Goal: Task Accomplishment & Management: Complete application form

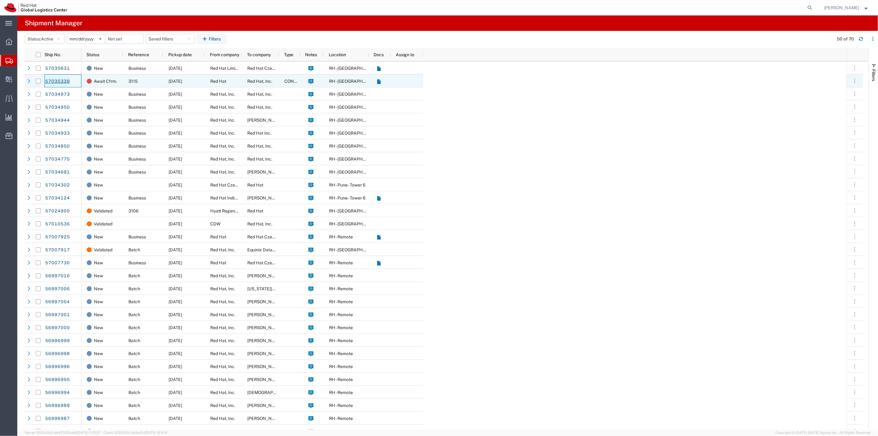
click at [61, 79] on link "57035339" at bounding box center [57, 82] width 25 height 10
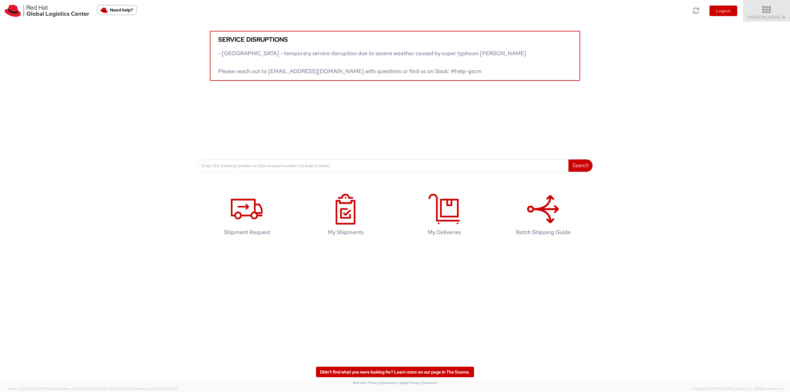
click at [771, 13] on icon at bounding box center [767, 10] width 54 height 9
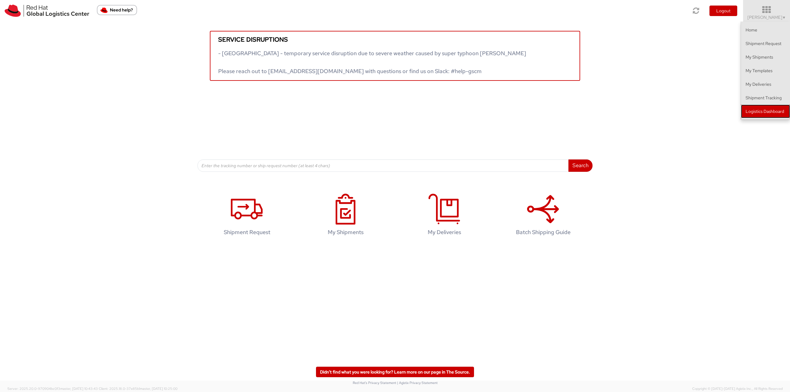
click at [770, 109] on link "Logistics Dashboard" at bounding box center [765, 112] width 49 height 14
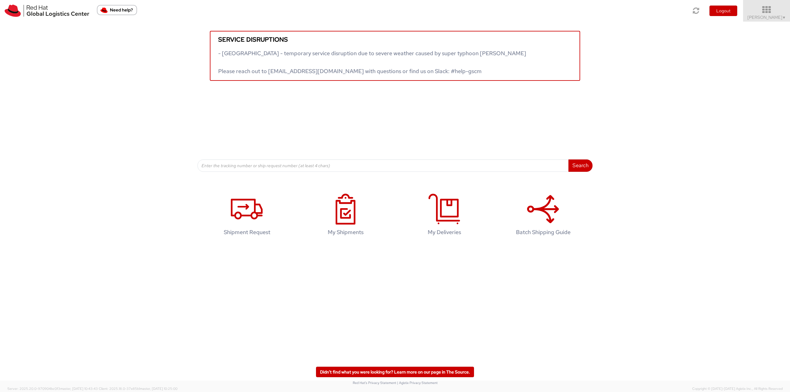
click at [769, 17] on span "Jason Alexander ▼" at bounding box center [766, 18] width 39 height 6
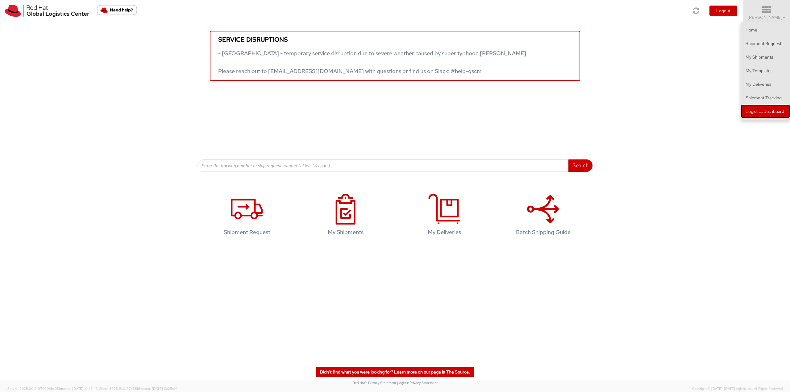
click at [768, 108] on link "Logistics Dashboard" at bounding box center [765, 112] width 49 height 14
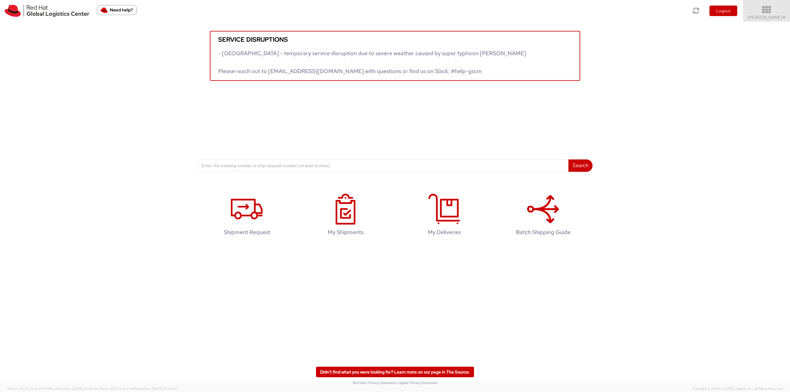
click at [767, 10] on icon at bounding box center [767, 10] width 54 height 9
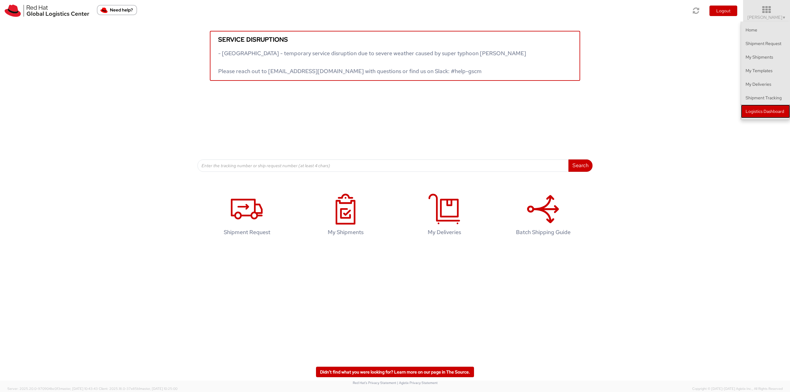
click at [768, 109] on link "Logistics Dashboard" at bounding box center [765, 112] width 49 height 14
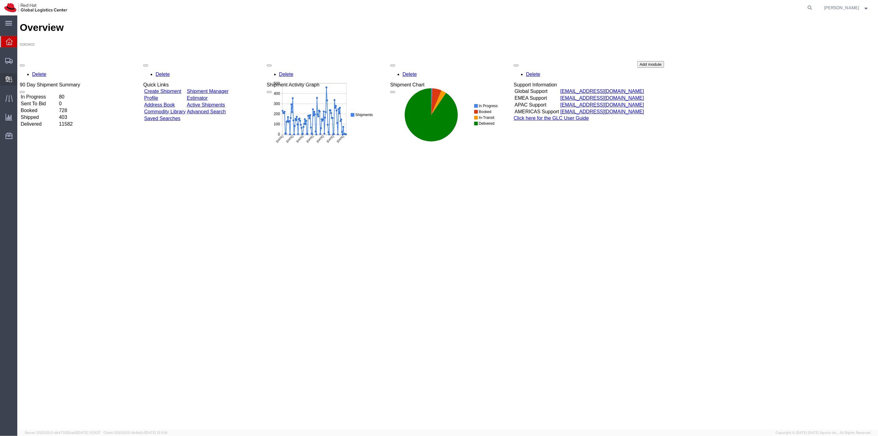
click at [0, 0] on span "Create Delivery" at bounding box center [0, 0] width 0 height 0
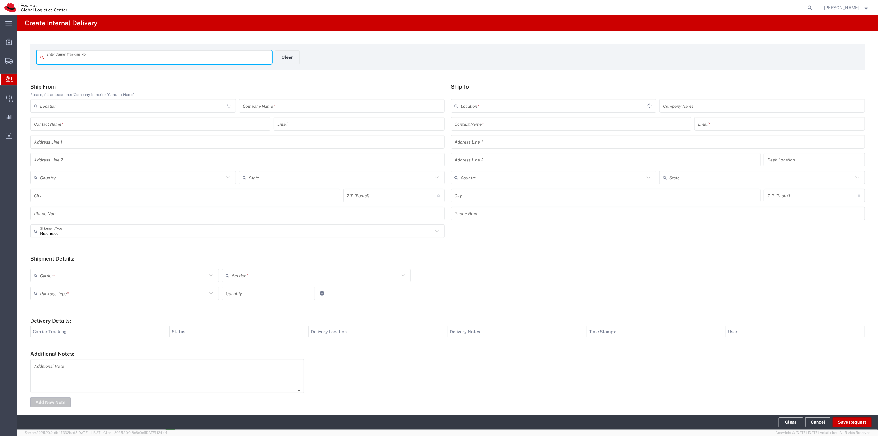
click at [168, 60] on input "text" at bounding box center [158, 57] width 222 height 11
type input "1ze569863903203633"
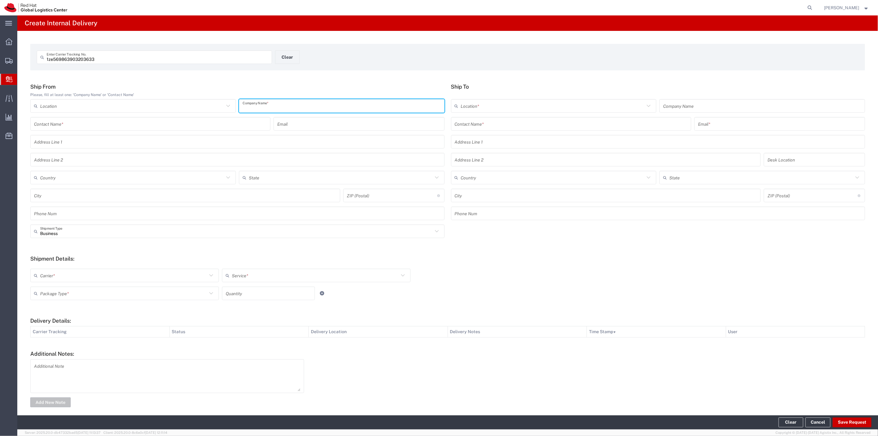
click at [318, 107] on input "text" at bounding box center [342, 106] width 198 height 11
type input "ups"
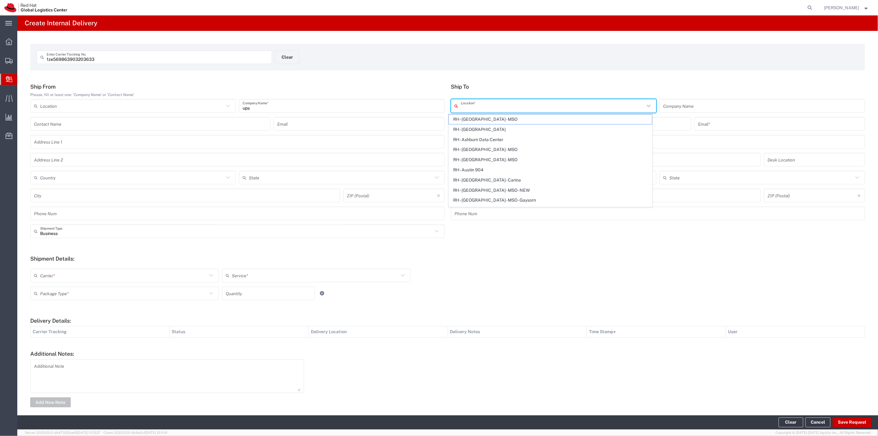
click at [507, 105] on input "text" at bounding box center [553, 106] width 184 height 11
click at [599, 78] on div "1ze569863903203633 Enter Carrier Tracking No. Clear Ship From Please, fill at l…" at bounding box center [447, 226] width 860 height 390
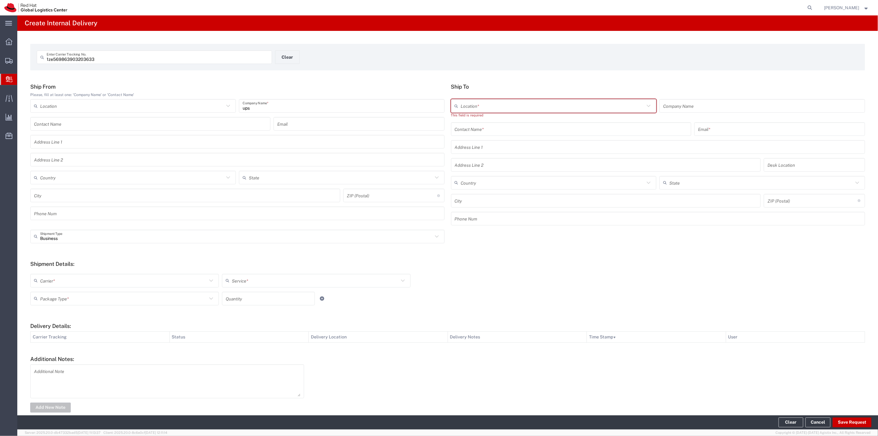
click at [565, 124] on input "text" at bounding box center [571, 128] width 233 height 11
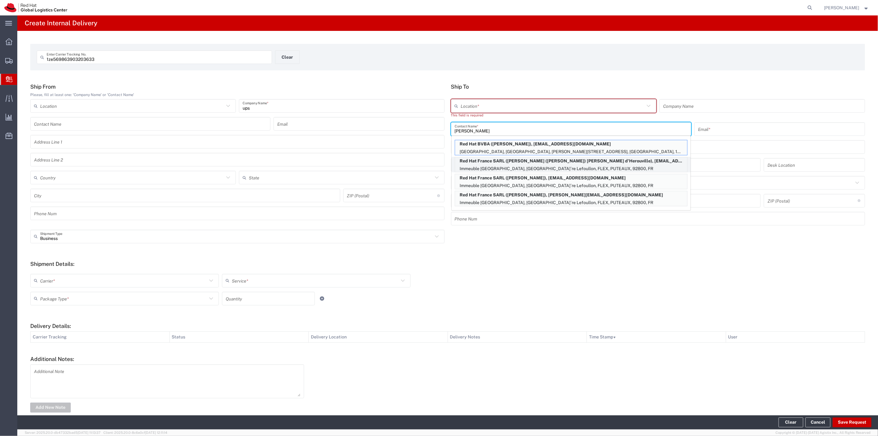
type input "bertrand"
click at [553, 163] on p "Red Hat France SARL (Bertrand (Bert) Le Boucher d'Herouville), bdherouv@redhat.…" at bounding box center [571, 161] width 232 height 8
type input "RH - Puteaux"
type input "Red Hat France SARL"
type input "Bertrand (Bert) Le Boucher d'Herouville"
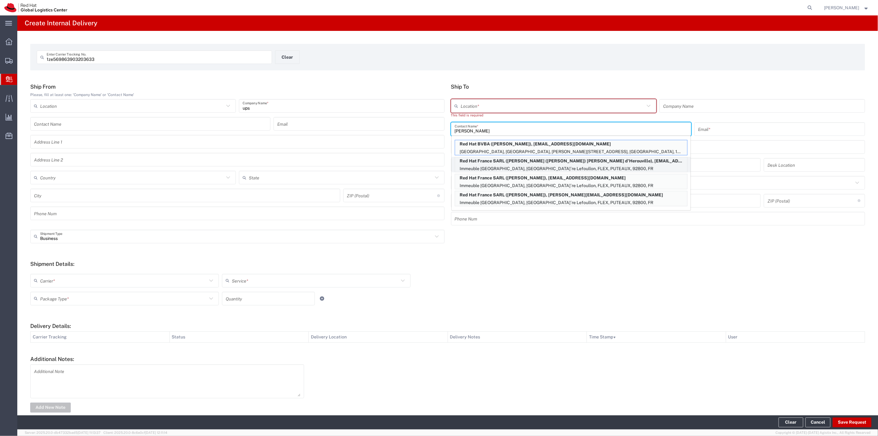
type input "bdherouv@redhat.com"
type input "Immeuble Defense Plaza, 8th Floor"
type input "23-25 rue DelariviÃ¨re Lefoullon"
type input "FLEX"
type input "[GEOGRAPHIC_DATA]"
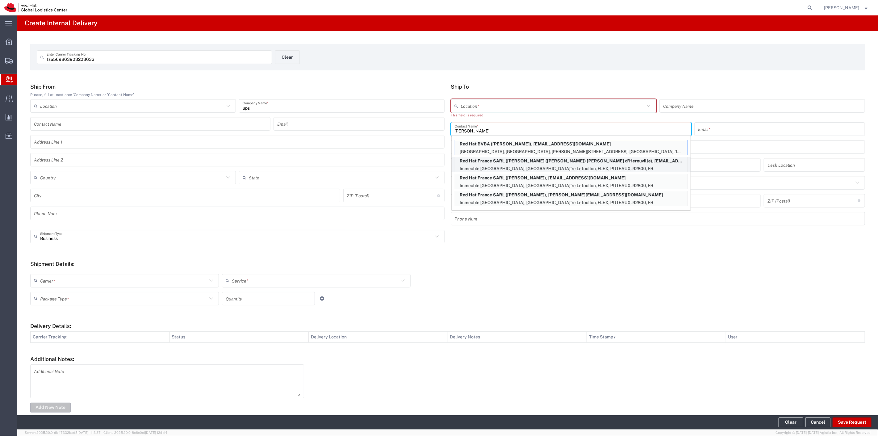
type input "PUTEAUX"
type input "92800"
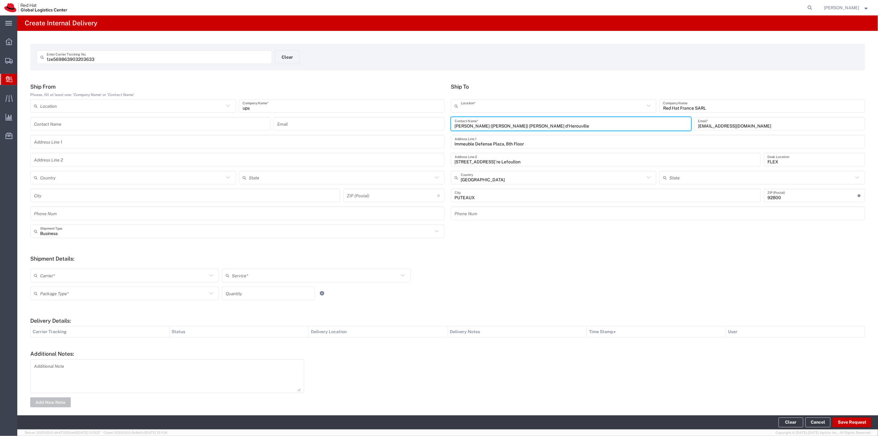
click at [494, 107] on input "text" at bounding box center [553, 106] width 184 height 11
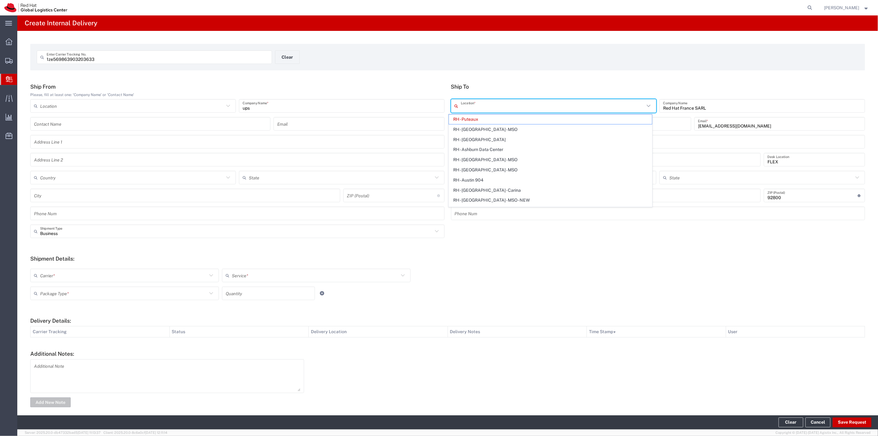
click at [494, 107] on input "text" at bounding box center [553, 106] width 184 height 11
click at [490, 126] on span "RH - [GEOGRAPHIC_DATA]" at bounding box center [550, 130] width 203 height 10
type input "RH - [GEOGRAPHIC_DATA]"
type input "Red Hat, Inc."
type input "[STREET_ADDRESS]"
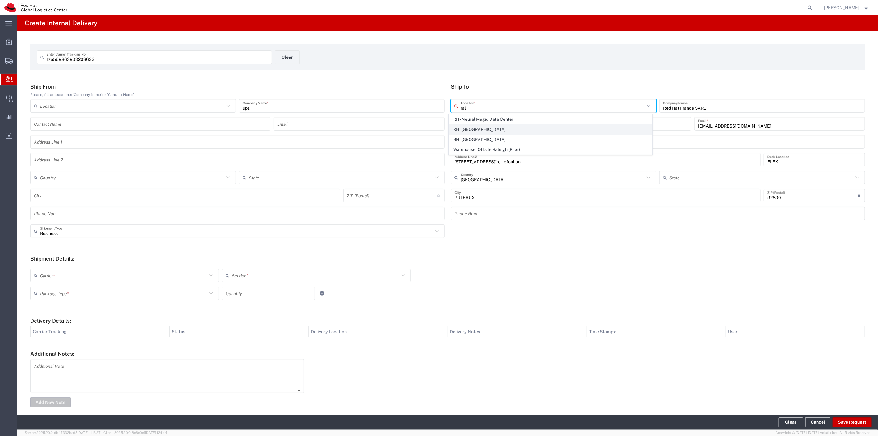
type input "[GEOGRAPHIC_DATA]"
type input "RALEIGH"
type input "27601"
type input "[PHONE_NUMBER]"
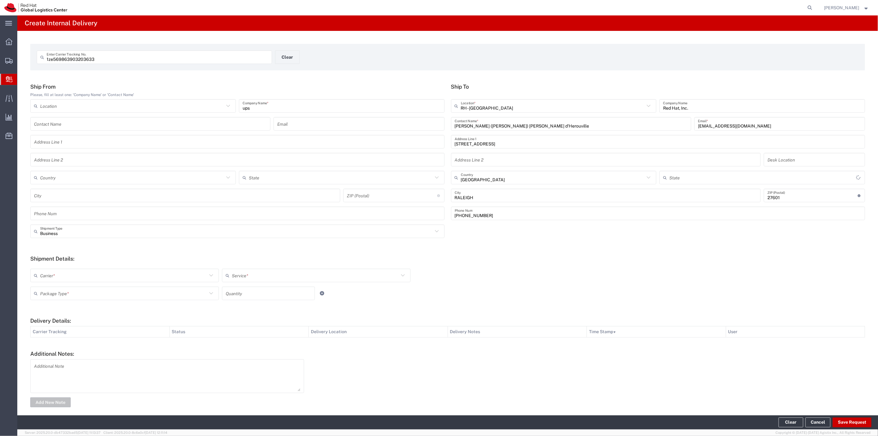
type input "[US_STATE]"
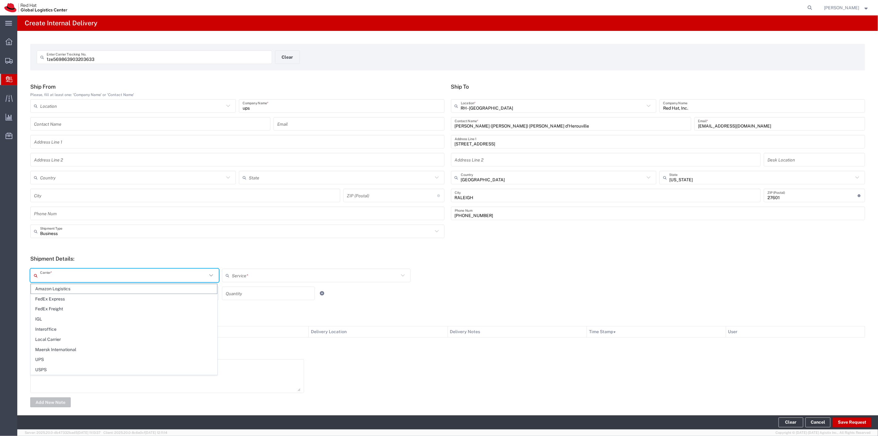
click at [113, 272] on input "text" at bounding box center [123, 275] width 167 height 11
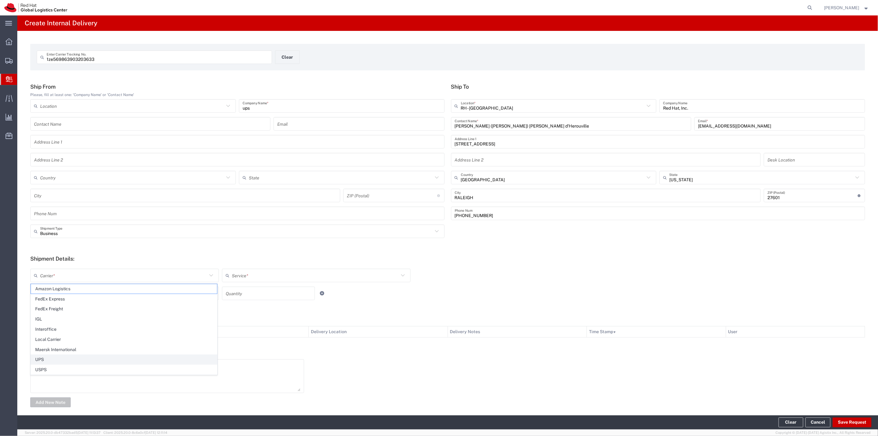
click at [50, 361] on span "UPS" at bounding box center [124, 360] width 186 height 10
type input "UPS"
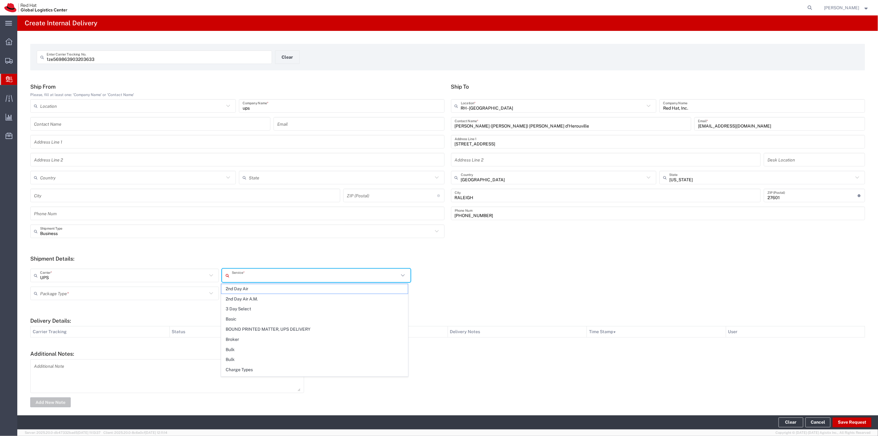
click at [297, 279] on input "text" at bounding box center [315, 275] width 167 height 11
click at [240, 312] on span "3 Day Select" at bounding box center [314, 309] width 186 height 10
type input "3 Day Select"
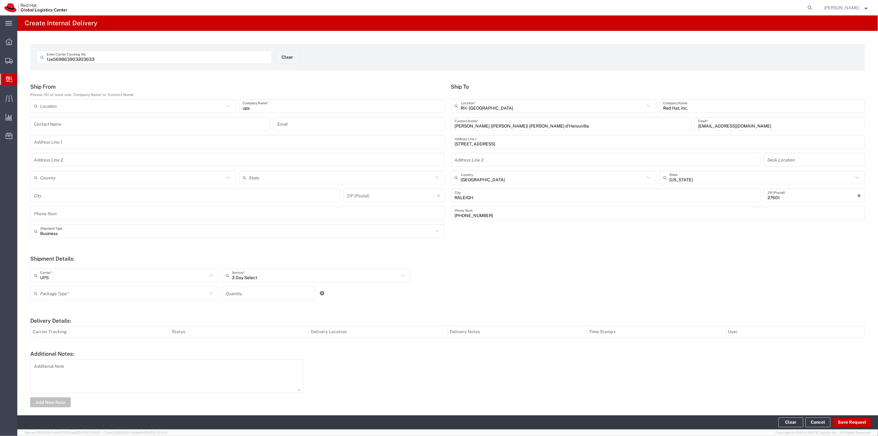
click at [208, 296] on icon at bounding box center [211, 293] width 8 height 8
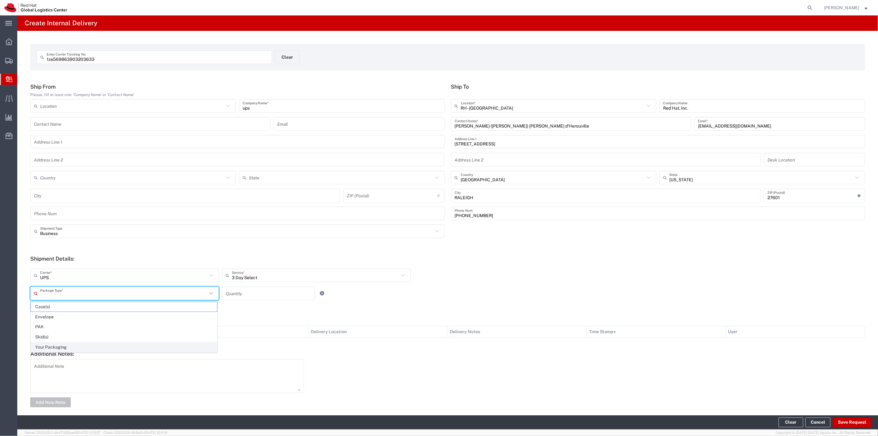
click at [94, 347] on span "Your Packaging" at bounding box center [124, 347] width 186 height 10
type input "Your Packaging"
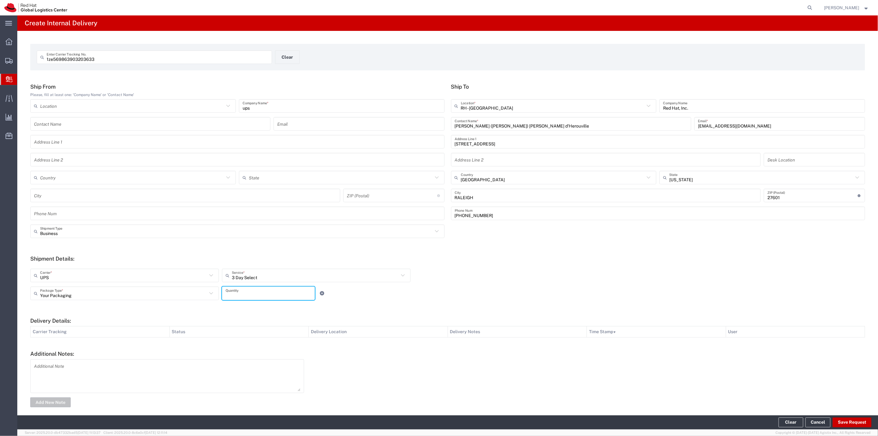
click at [243, 292] on input "number" at bounding box center [268, 293] width 85 height 11
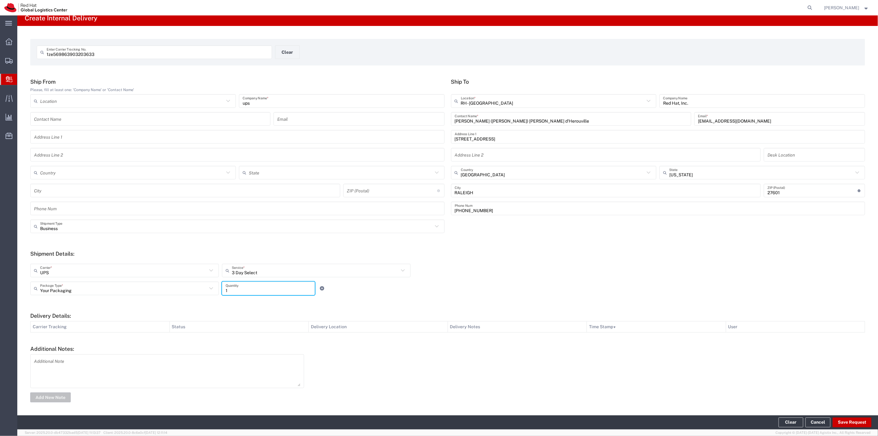
scroll to position [6, 0]
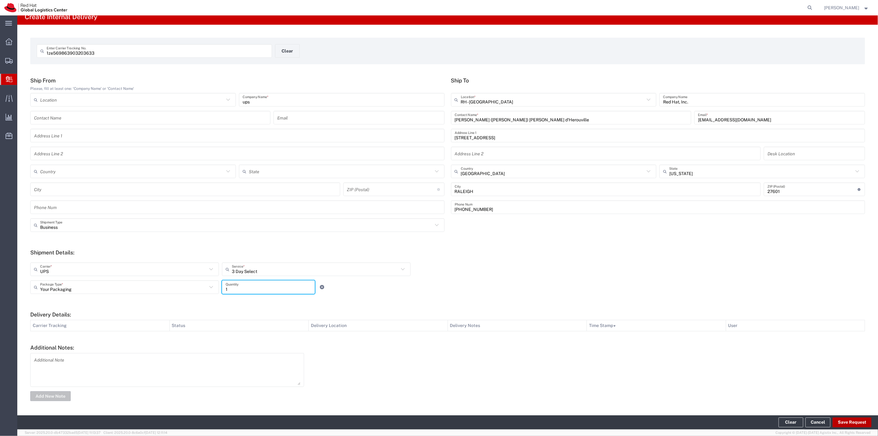
type input "1"
click at [848, 421] on button "Save Request" at bounding box center [851, 422] width 39 height 10
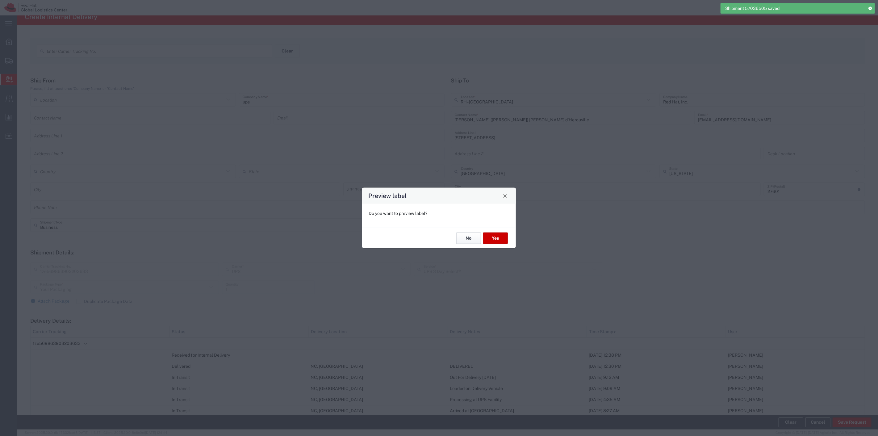
click at [465, 236] on button "No" at bounding box center [468, 237] width 25 height 11
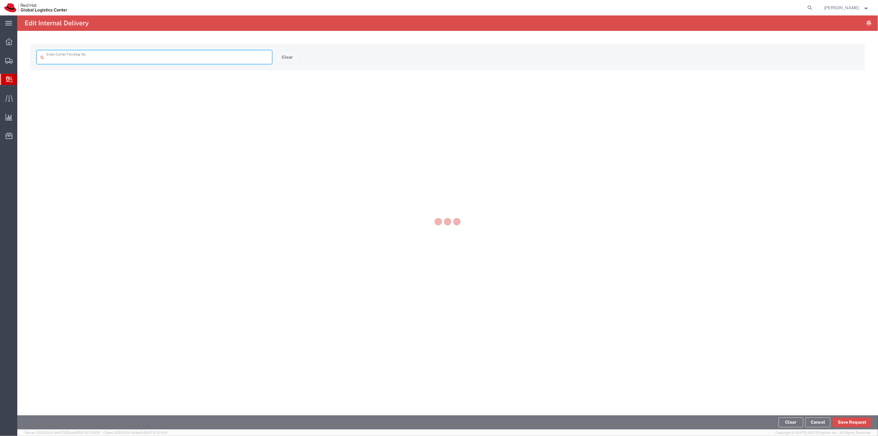
type input "1ze569863903203633"
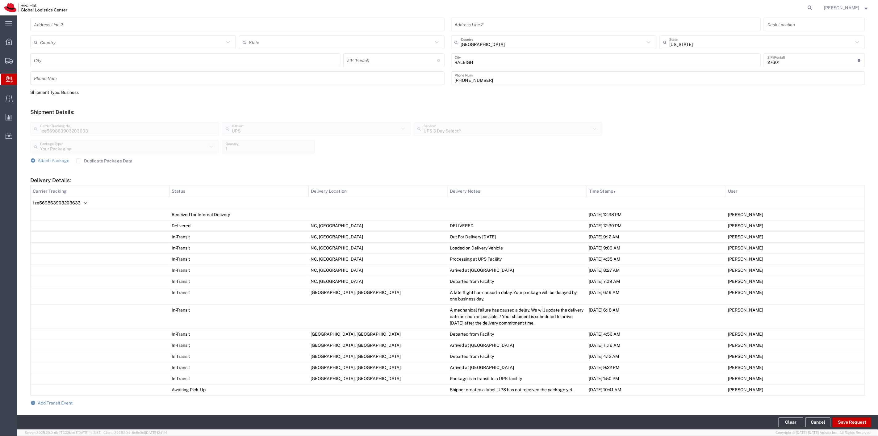
scroll to position [206, 0]
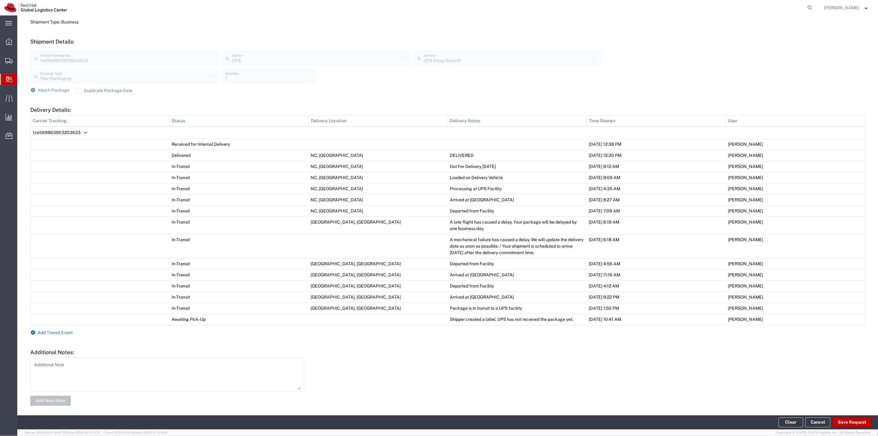
click at [56, 333] on span "Add Transit Event" at bounding box center [55, 332] width 35 height 5
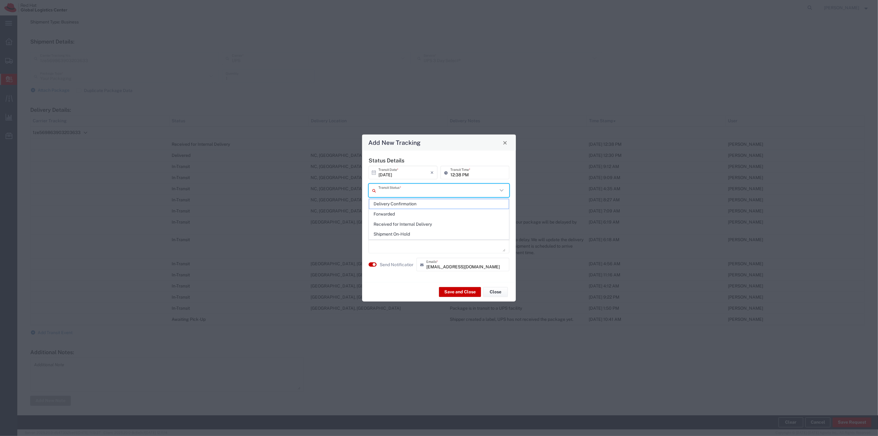
click at [429, 188] on input "text" at bounding box center [437, 190] width 119 height 11
click at [411, 205] on span "Delivery Confirmation" at bounding box center [438, 204] width 139 height 10
type input "Delivery Confirmation"
click at [374, 264] on small "button" at bounding box center [373, 264] width 3 height 3
click at [451, 291] on button "Save and Close" at bounding box center [460, 292] width 42 height 10
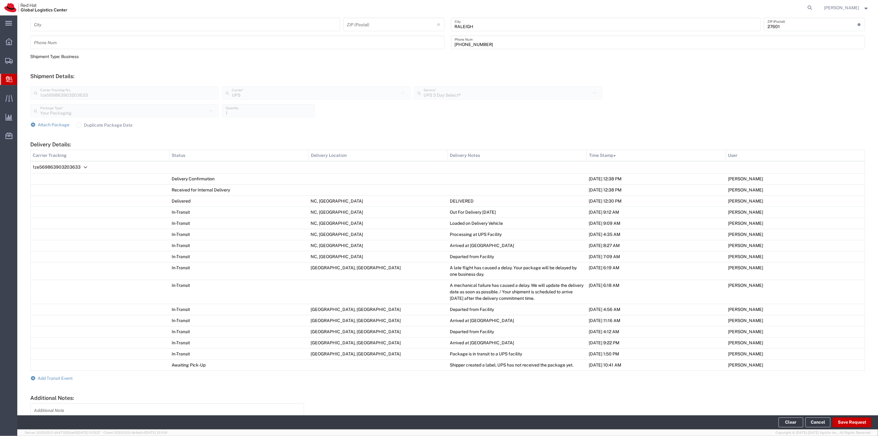
scroll to position [171, 0]
click at [784, 421] on button "Clear" at bounding box center [790, 422] width 25 height 10
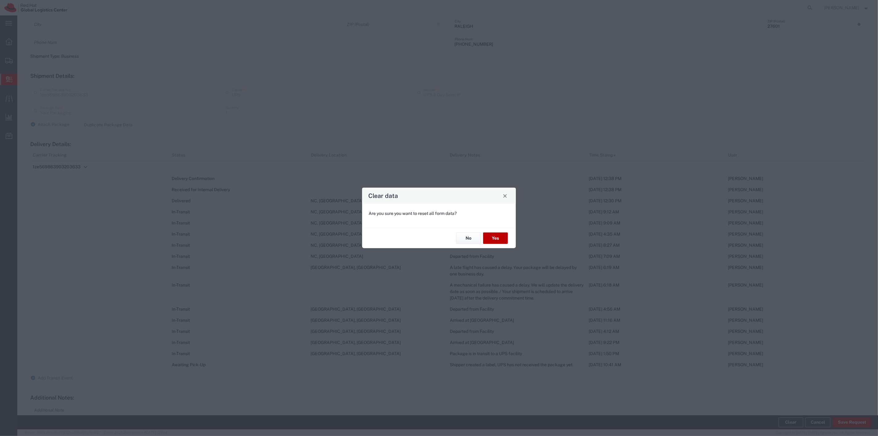
click at [502, 242] on button "Yes" at bounding box center [495, 237] width 25 height 11
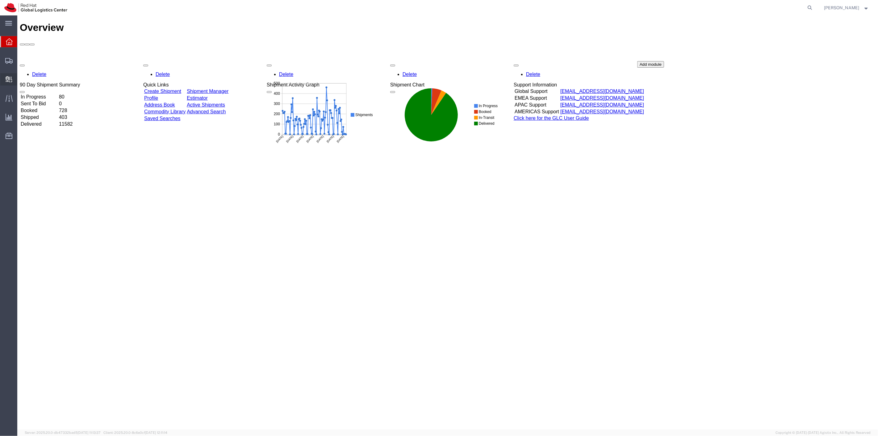
click at [0, 0] on span "Create Delivery" at bounding box center [0, 0] width 0 height 0
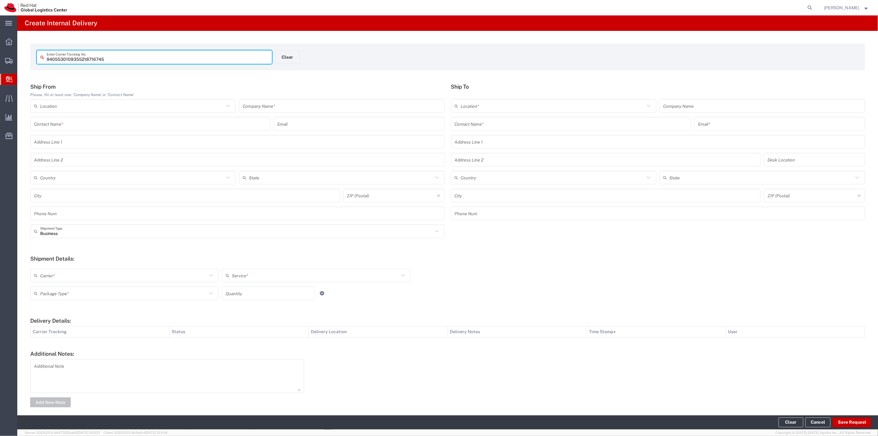
type input "9405530109355218716745"
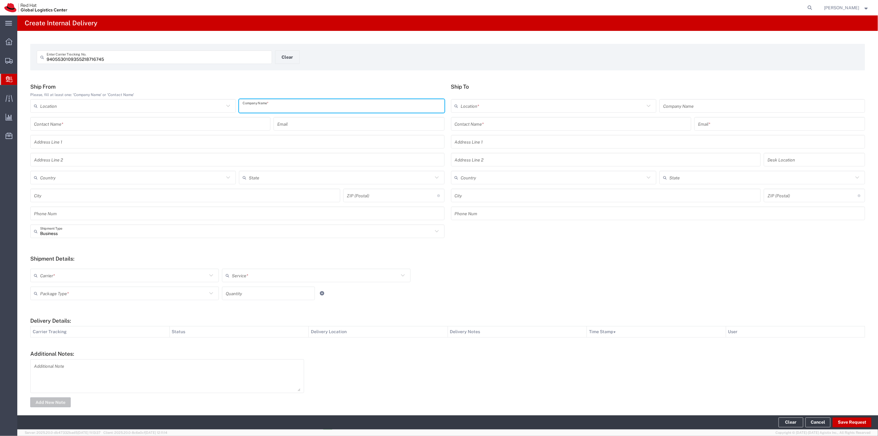
click at [318, 104] on input "text" at bounding box center [342, 106] width 198 height 11
type input "USPS"
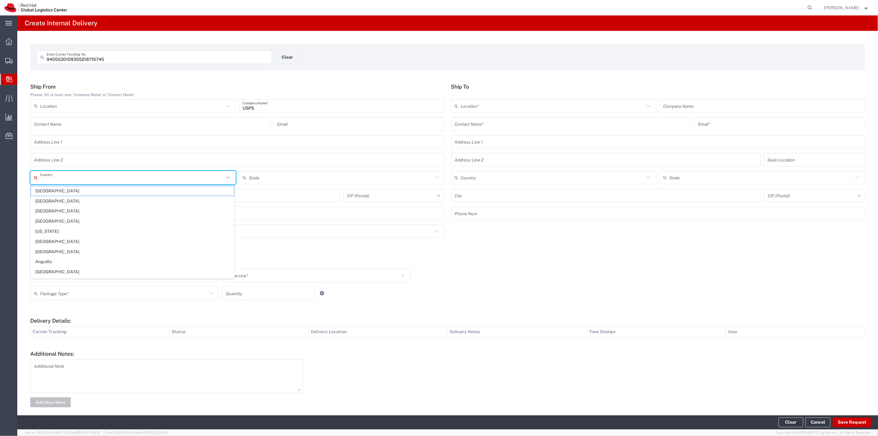
click at [70, 177] on input "text" at bounding box center [132, 177] width 184 height 11
click at [56, 207] on span "United States" at bounding box center [132, 211] width 203 height 10
type input "United States"
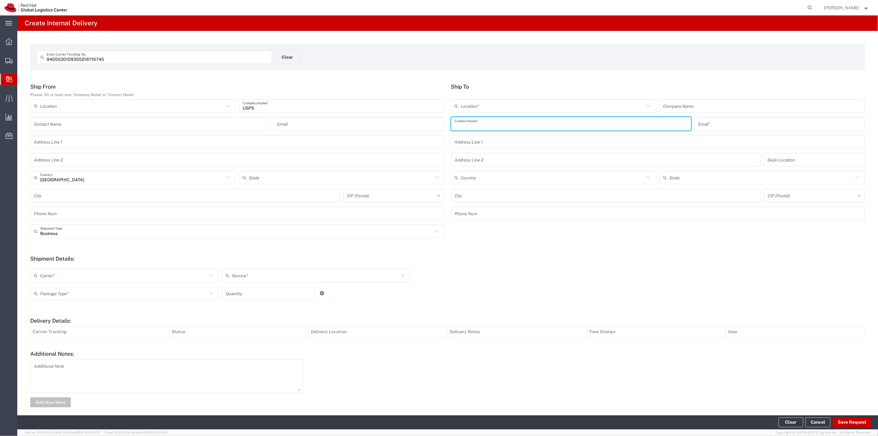
click at [478, 122] on input "text" at bounding box center [571, 123] width 233 height 11
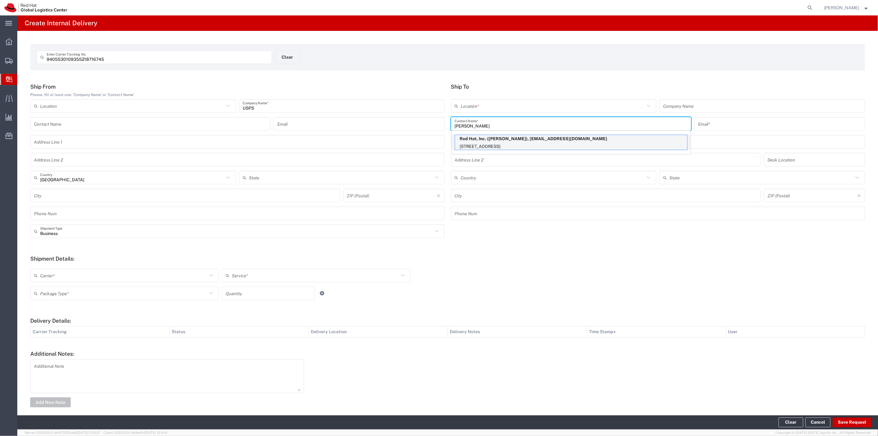
type input "Tyler Radford"
click at [522, 140] on p "Red Hat, Inc. (Tyler Radford), tradford@redhat.com" at bounding box center [571, 139] width 232 height 8
type input "RH - Raleigh"
type input "Red Hat, Inc."
type input "tradford@redhat.com"
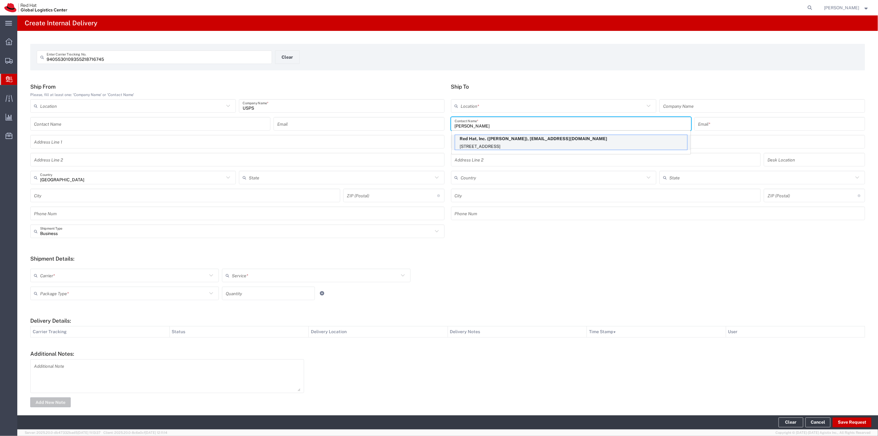
type input "[STREET_ADDRESS]"
type input "1S426"
type input "[GEOGRAPHIC_DATA]"
type input "RALEIGH"
type input "27601"
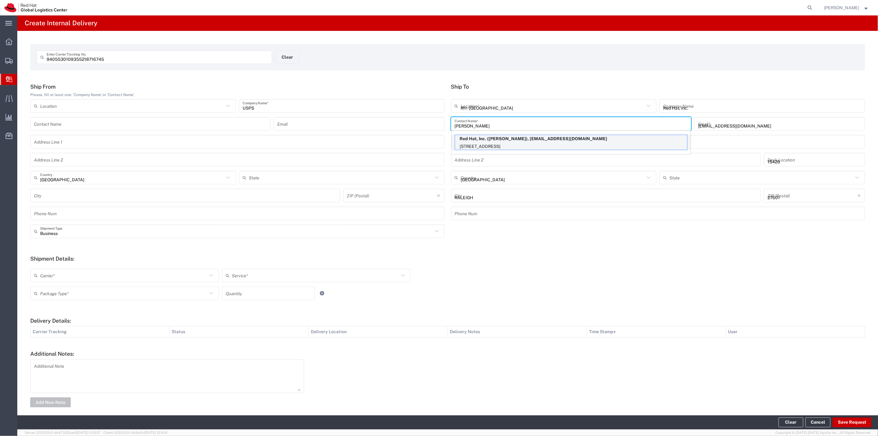
type input "[US_STATE]"
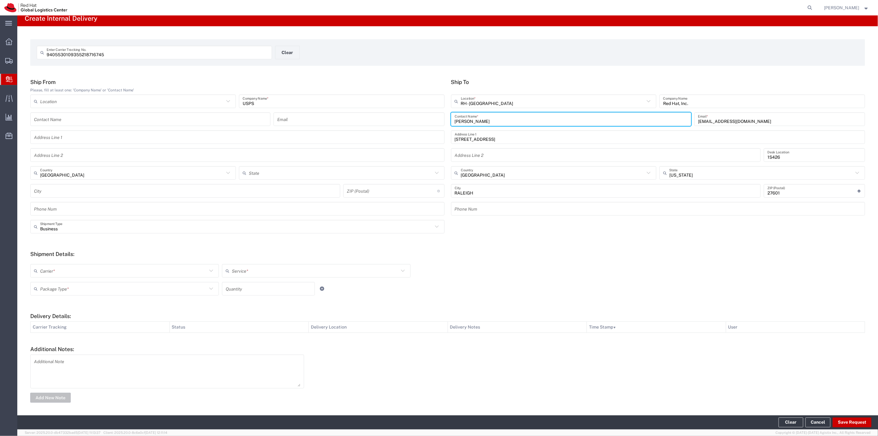
scroll to position [6, 0]
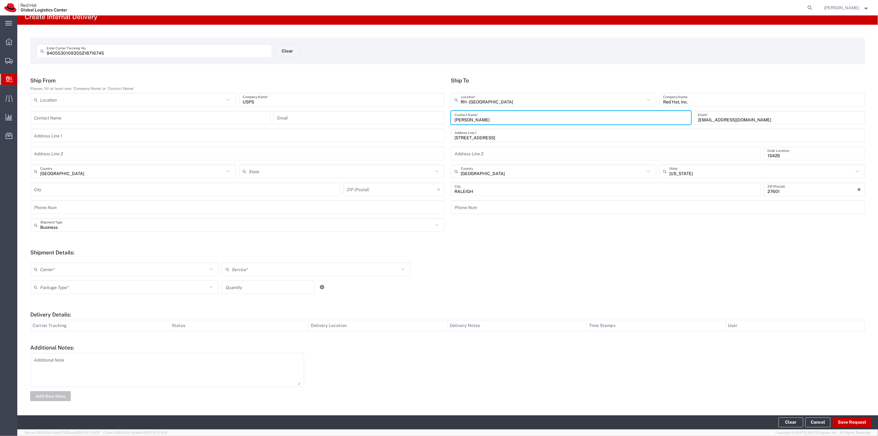
click at [113, 266] on input "text" at bounding box center [123, 269] width 167 height 11
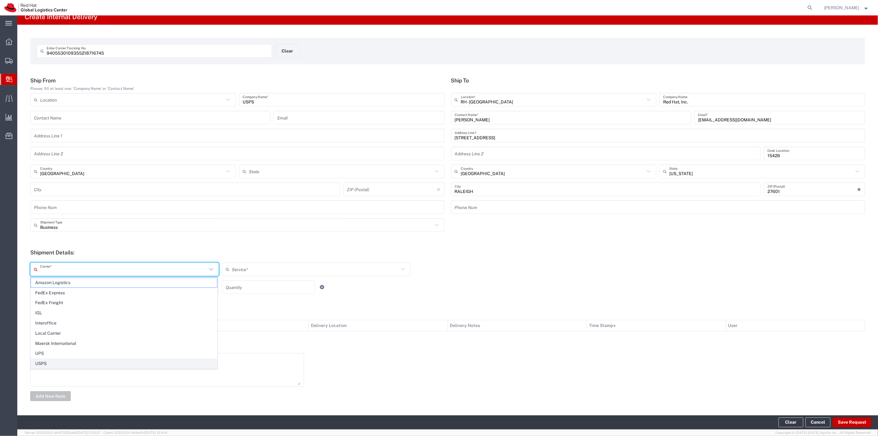
click at [62, 367] on span "USPS" at bounding box center [124, 364] width 186 height 10
type input "USPS"
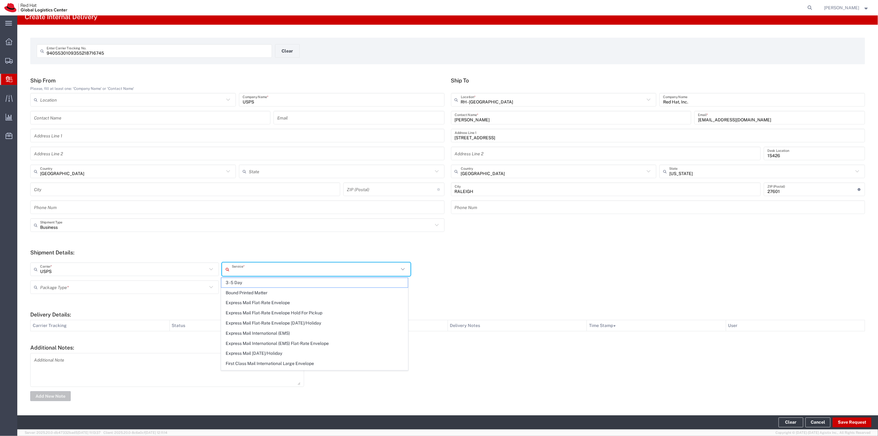
click at [278, 269] on input "text" at bounding box center [315, 269] width 167 height 11
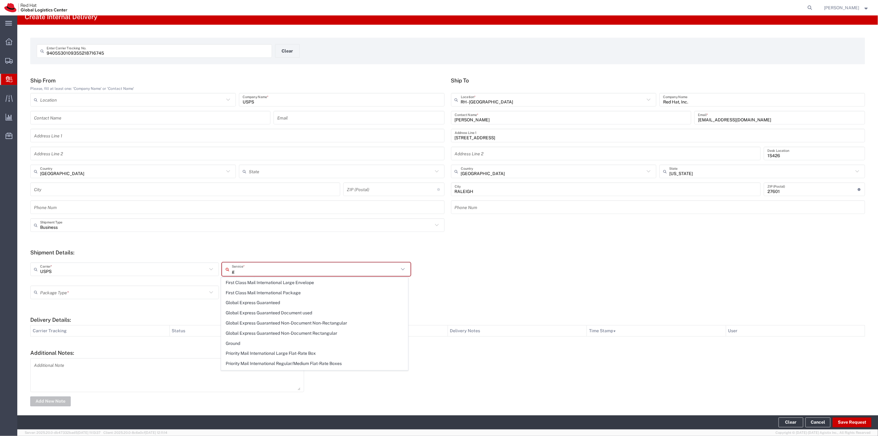
type input "gr"
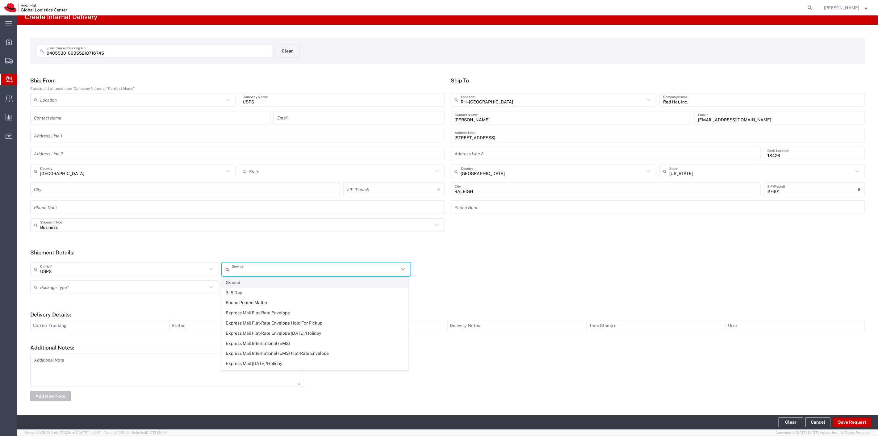
click at [246, 281] on span "Ground" at bounding box center [314, 283] width 186 height 10
type input "Ground"
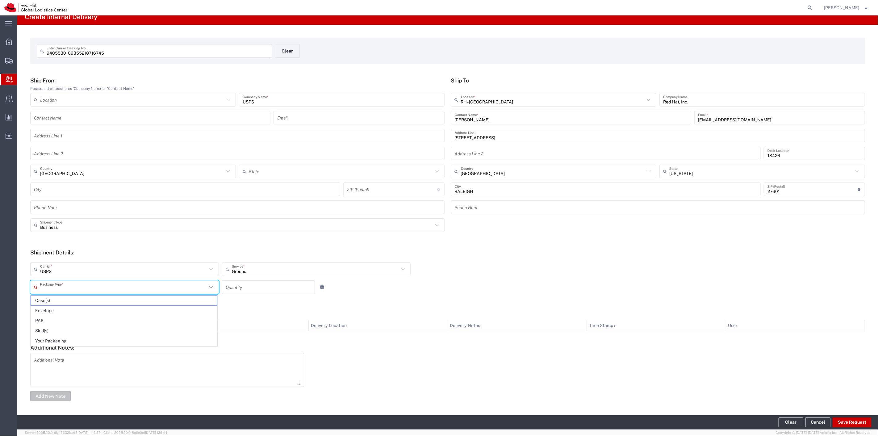
click at [165, 288] on input "text" at bounding box center [123, 287] width 167 height 11
click at [99, 314] on span "Envelope" at bounding box center [124, 311] width 186 height 10
type input "Envelope"
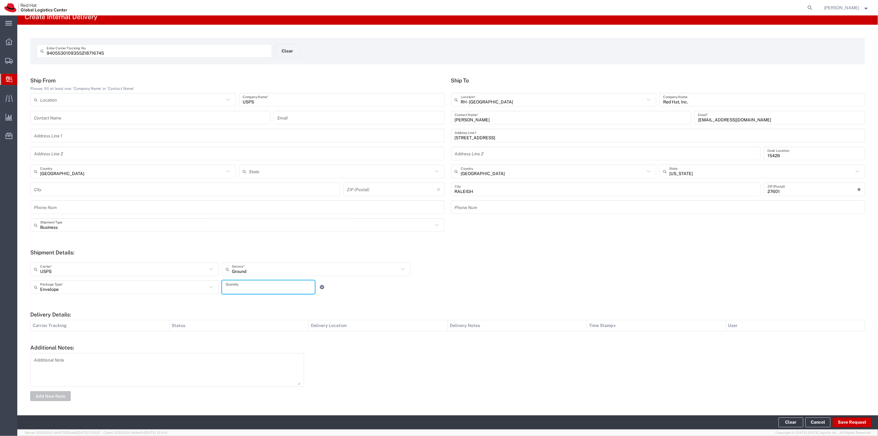
click at [241, 285] on input "number" at bounding box center [268, 287] width 85 height 11
type input "1"
click at [842, 421] on button "Save Request" at bounding box center [851, 422] width 39 height 10
type input "[GEOGRAPHIC_DATA]"
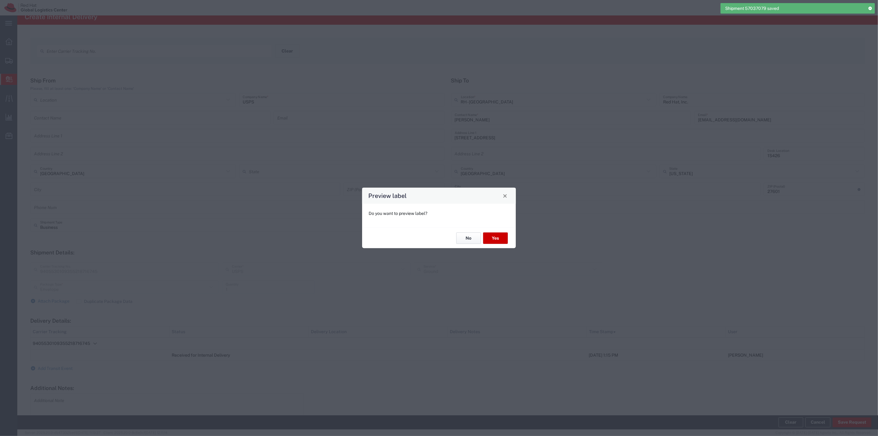
click at [469, 240] on button "No" at bounding box center [468, 237] width 25 height 11
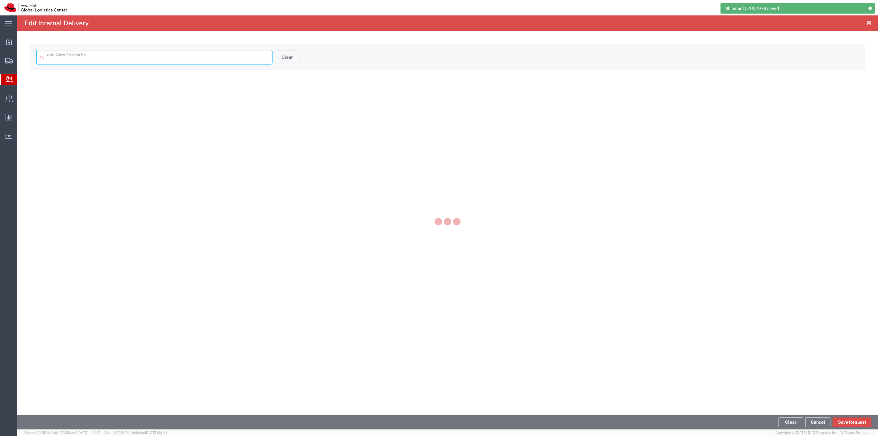
type input "9405530109355218716745"
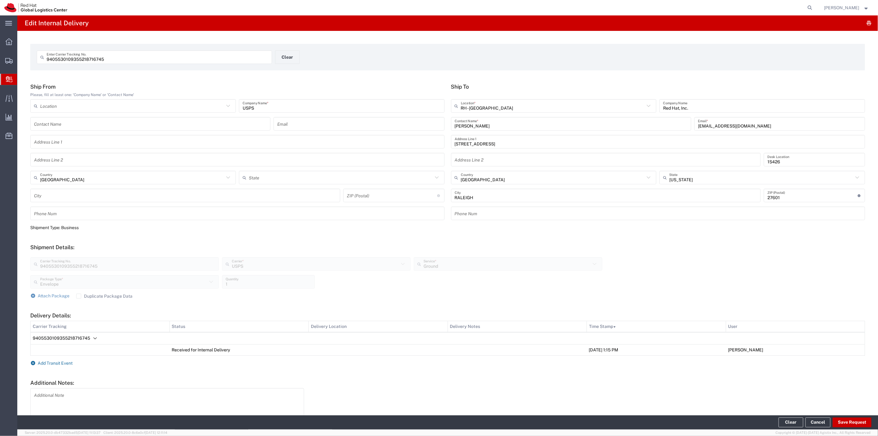
click at [60, 363] on span "Add Transit Event" at bounding box center [55, 362] width 35 height 5
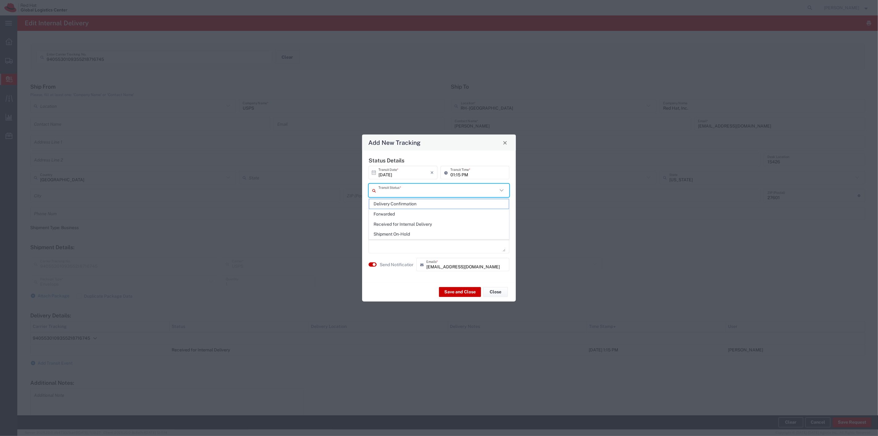
click at [438, 191] on input "text" at bounding box center [437, 190] width 119 height 11
click at [417, 206] on span "Delivery Confirmation" at bounding box center [438, 204] width 139 height 10
type input "Delivery Confirmation"
click at [375, 263] on button "button" at bounding box center [372, 264] width 8 height 4
click at [447, 291] on button "Save and Close" at bounding box center [460, 292] width 42 height 10
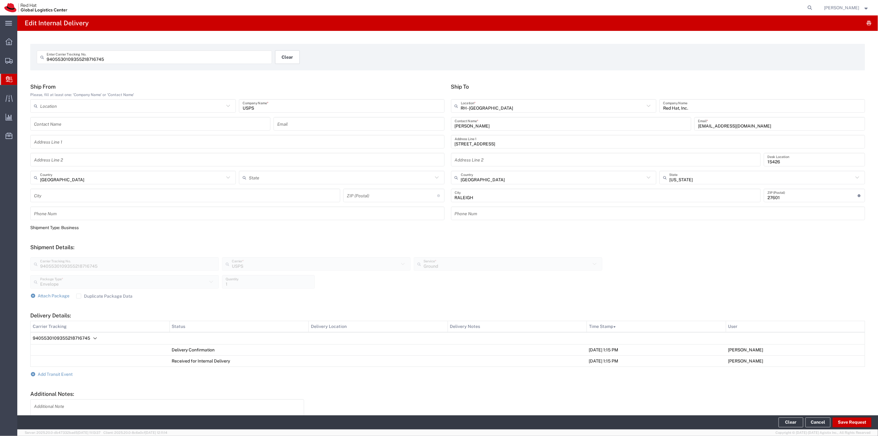
click at [279, 53] on button "Clear" at bounding box center [287, 57] width 25 height 14
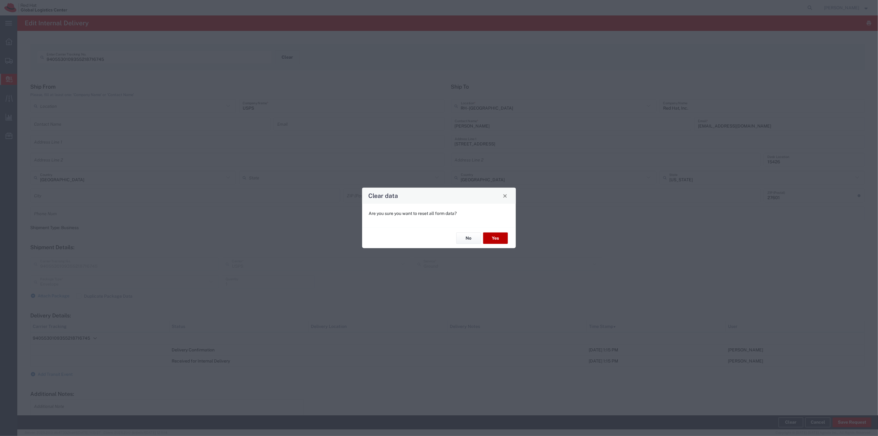
click at [487, 239] on button "Yes" at bounding box center [495, 237] width 25 height 11
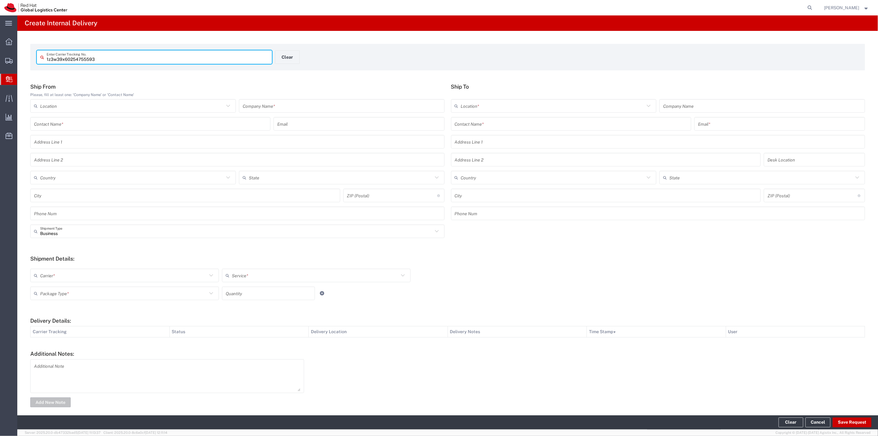
type input "1z3w39x60254755593"
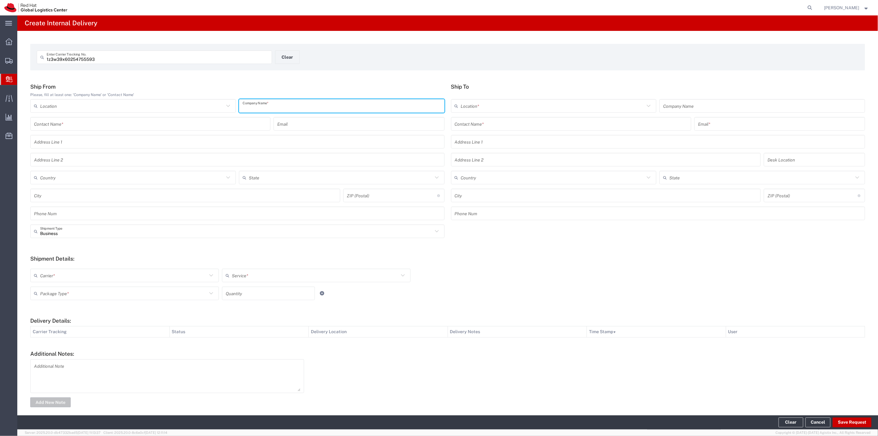
click at [263, 101] on input "text" at bounding box center [342, 106] width 198 height 11
type input "UPS"
click at [81, 171] on div "Country" at bounding box center [133, 178] width 206 height 14
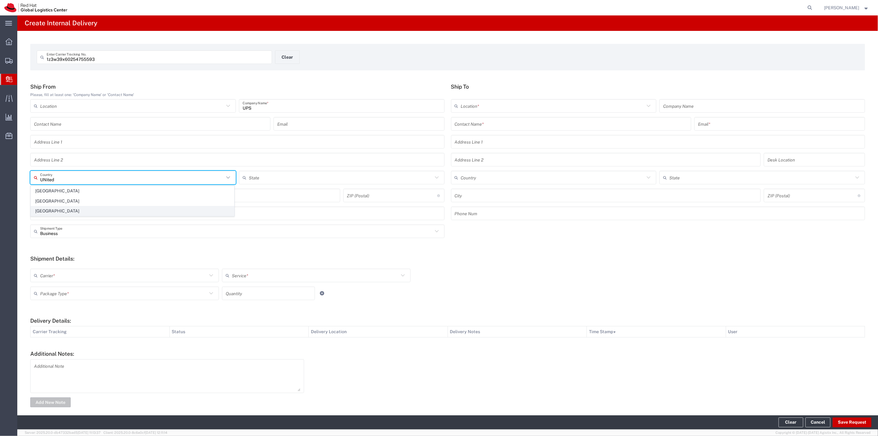
click at [55, 209] on span "[GEOGRAPHIC_DATA]" at bounding box center [132, 211] width 203 height 10
type input "[GEOGRAPHIC_DATA]"
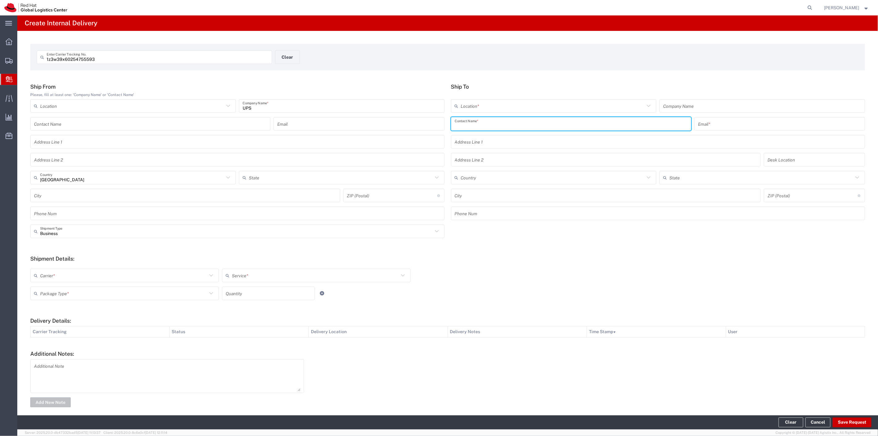
click at [493, 128] on input "text" at bounding box center [571, 123] width 233 height 11
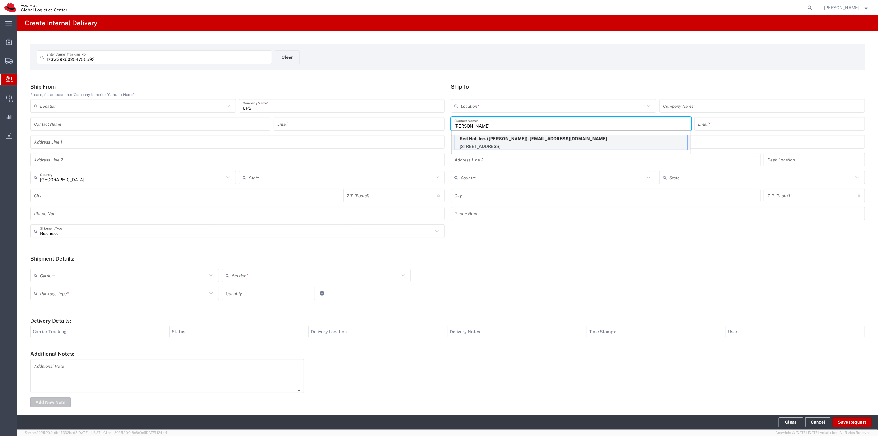
type input "william pot"
click at [494, 140] on p "Red Hat, Inc. (William Poteat), wpoteat@redhat.com" at bounding box center [571, 139] width 232 height 8
type input "RH - [GEOGRAPHIC_DATA]"
type input "Red Hat, Inc."
type input "William Poteat"
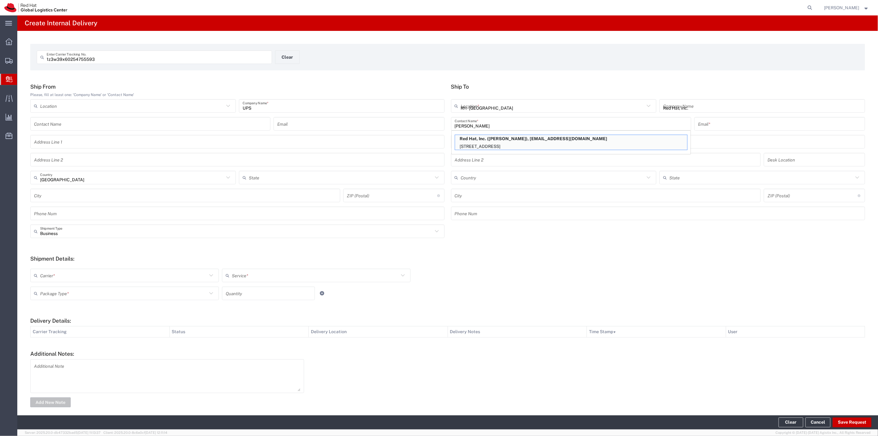
type input "wpoteat@redhat.com"
type input "[STREET_ADDRESS]"
type input "15N447"
type input "[GEOGRAPHIC_DATA]"
type input "RALEIGH"
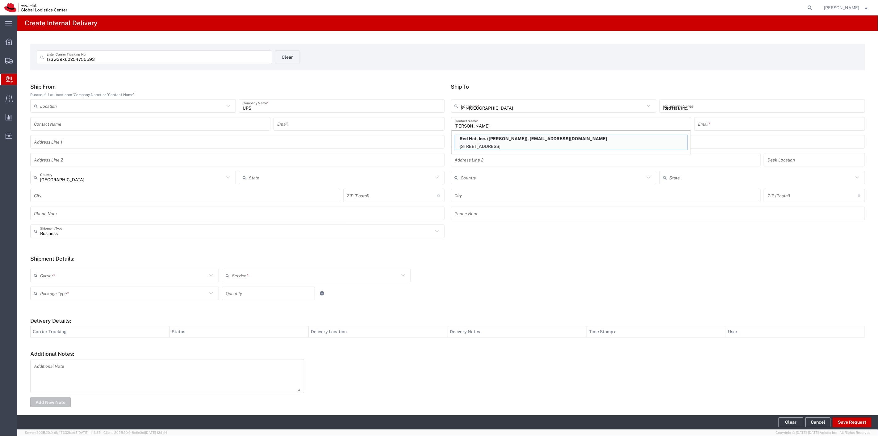
type input "27601"
type input "19198908823"
type input "[US_STATE]"
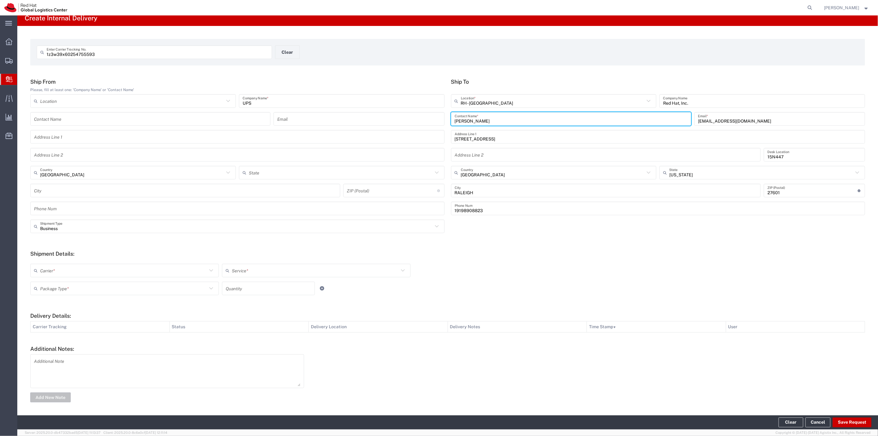
scroll to position [6, 0]
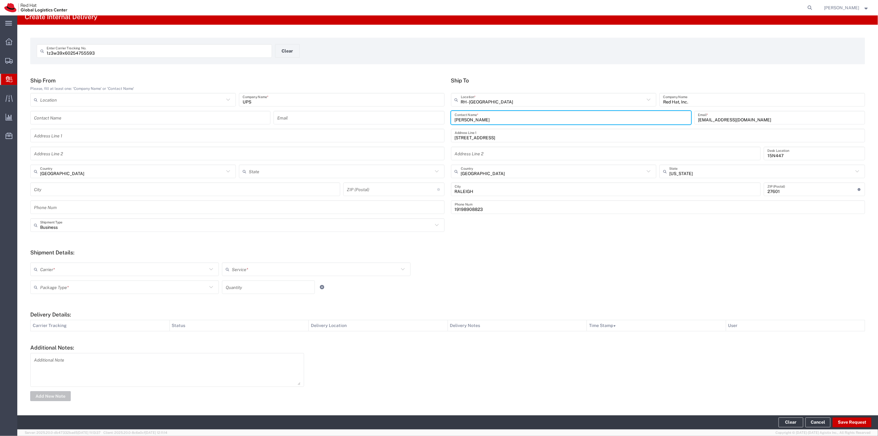
click at [170, 275] on div "Carrier *" at bounding box center [124, 269] width 189 height 14
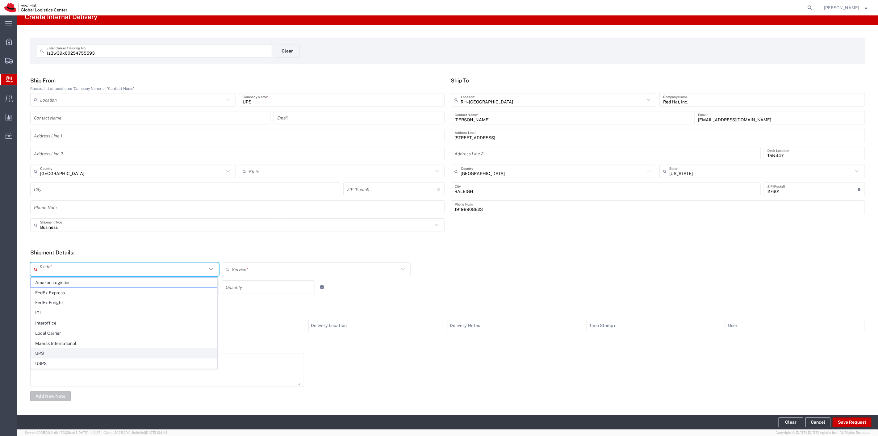
click at [70, 355] on span "UPS" at bounding box center [124, 353] width 186 height 10
type input "UPS"
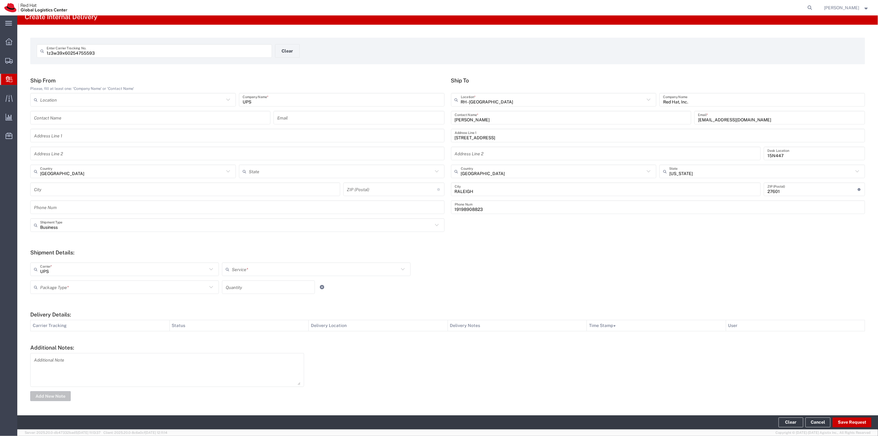
click at [243, 270] on input "text" at bounding box center [315, 269] width 167 height 11
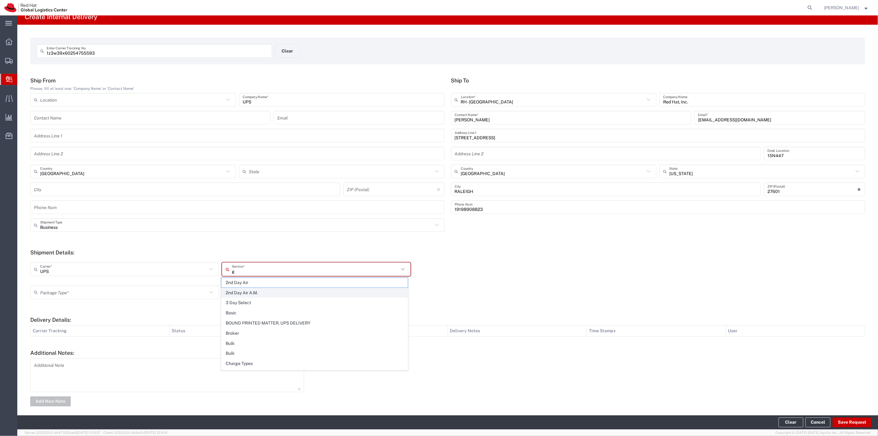
type input "gr"
click at [253, 283] on span "Ground" at bounding box center [314, 283] width 186 height 10
type input "Ground"
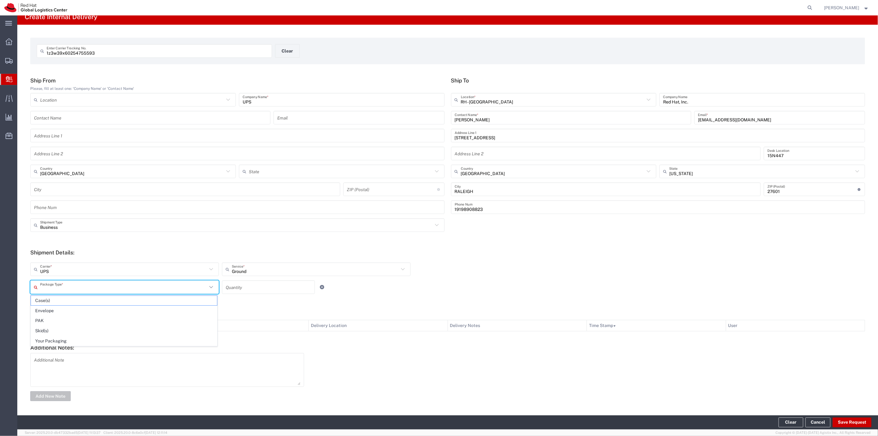
click at [167, 289] on input "text" at bounding box center [123, 287] width 167 height 11
click at [77, 337] on span "Your Packaging" at bounding box center [124, 341] width 186 height 10
type input "Your Packaging"
click at [237, 282] on input "number" at bounding box center [268, 287] width 85 height 11
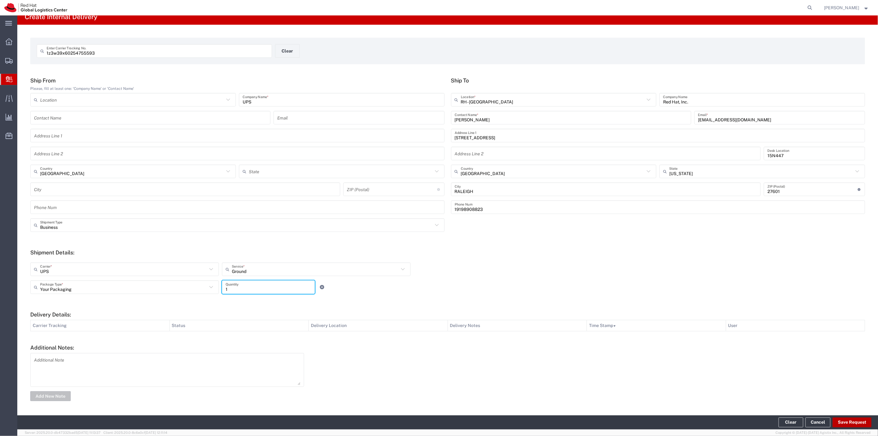
type input "1"
click at [850, 419] on button "Save Request" at bounding box center [851, 422] width 39 height 10
type input "[GEOGRAPHIC_DATA]"
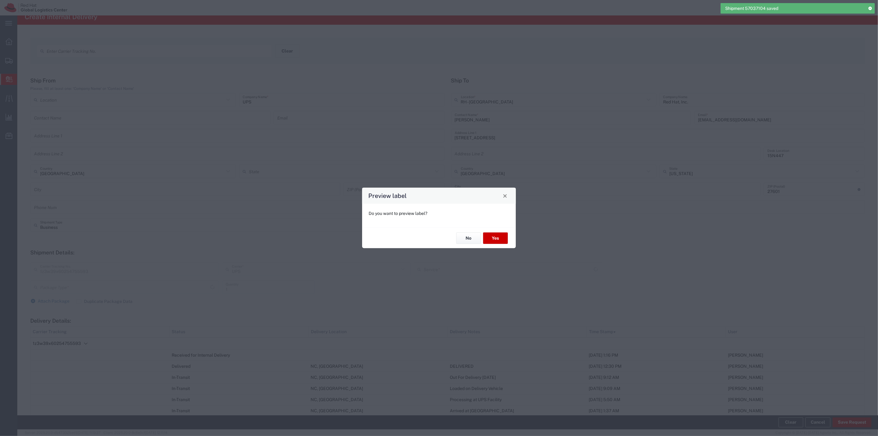
type input "Ground"
type input "Your Packaging"
click at [491, 239] on button "Yes" at bounding box center [495, 237] width 25 height 11
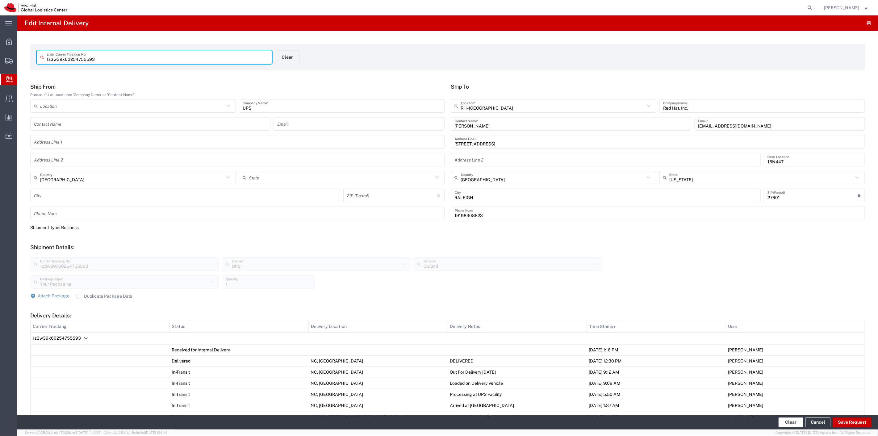
click at [785, 417] on button "Clear" at bounding box center [790, 422] width 25 height 10
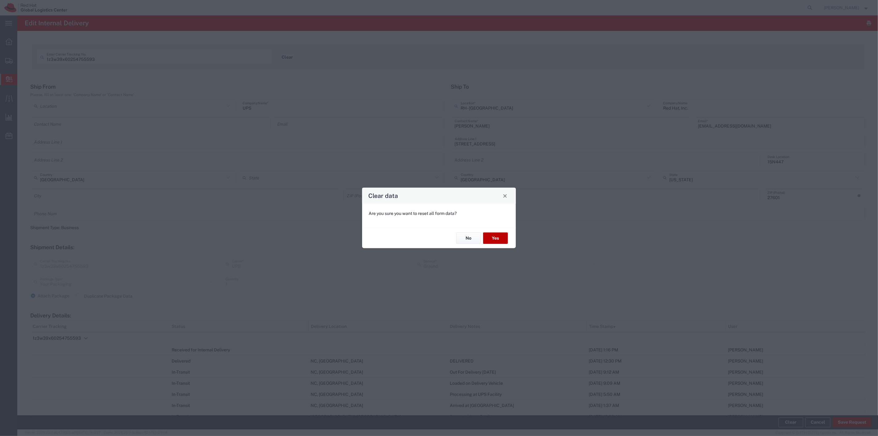
click at [501, 236] on button "Yes" at bounding box center [495, 237] width 25 height 11
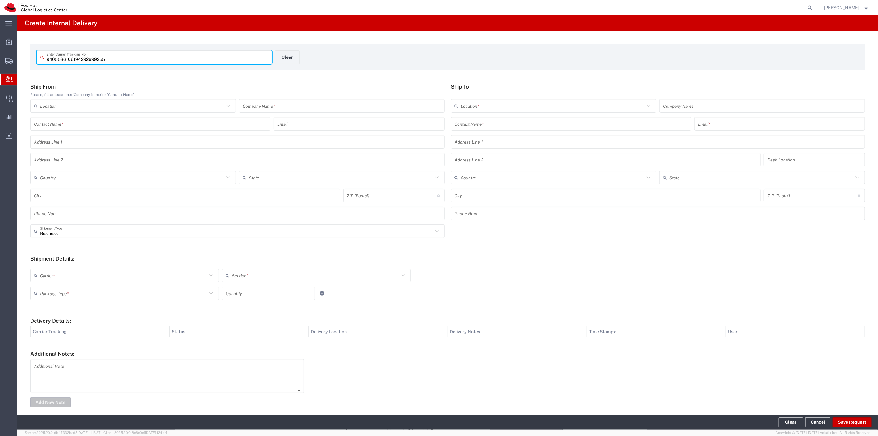
type input "9405536106194292699255"
click at [323, 104] on input "text" at bounding box center [342, 106] width 198 height 11
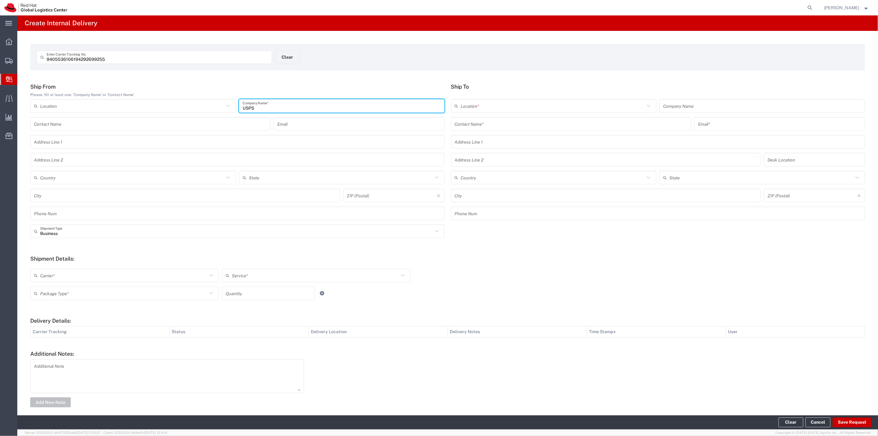
type input "USPS"
click at [106, 174] on input "text" at bounding box center [132, 177] width 184 height 11
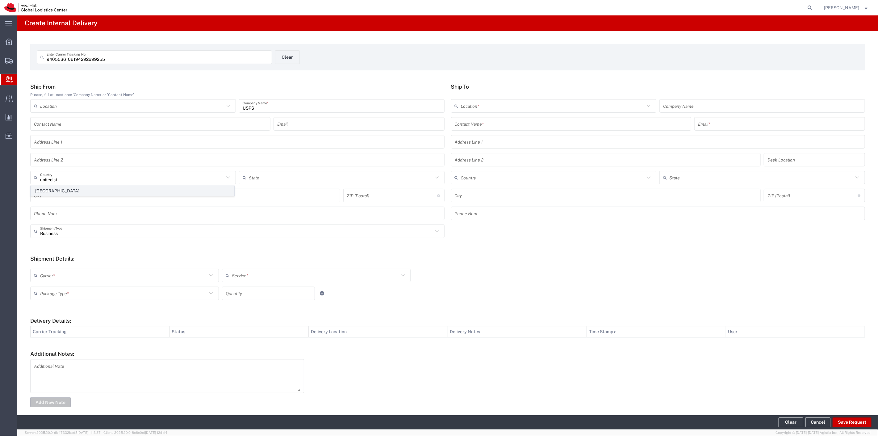
click at [54, 189] on span "[GEOGRAPHIC_DATA]" at bounding box center [132, 191] width 203 height 10
type input "[GEOGRAPHIC_DATA]"
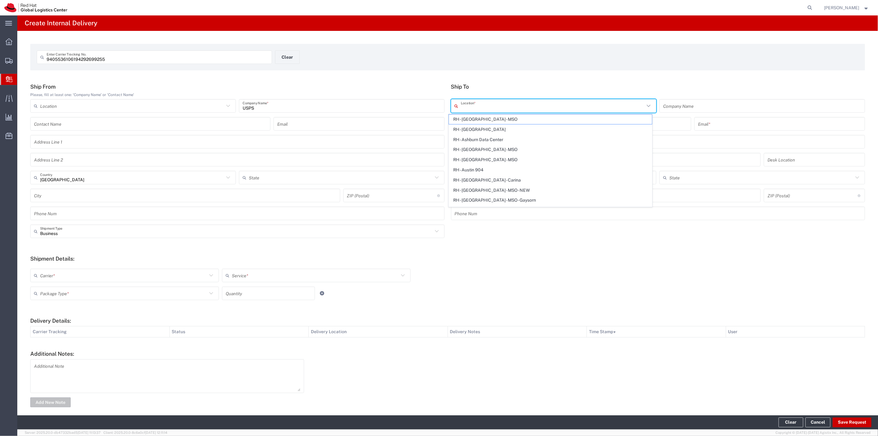
click at [485, 109] on input "text" at bounding box center [553, 106] width 184 height 11
click at [431, 88] on h5 "Ship From" at bounding box center [237, 86] width 414 height 6
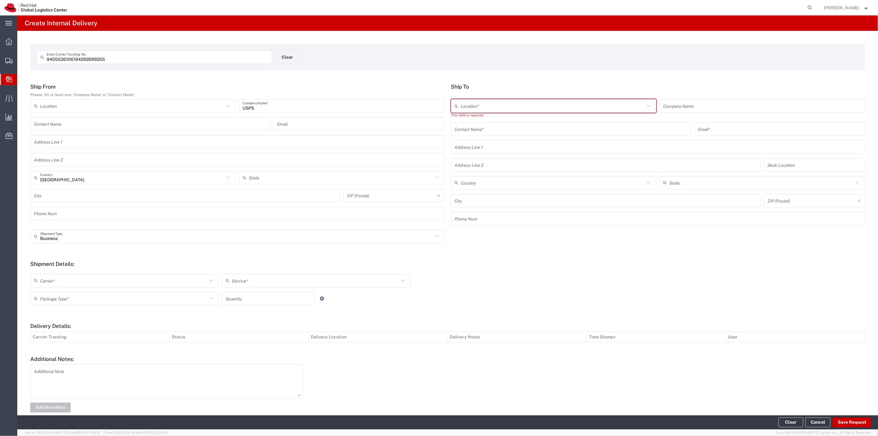
click at [466, 127] on input "text" at bounding box center [571, 128] width 233 height 11
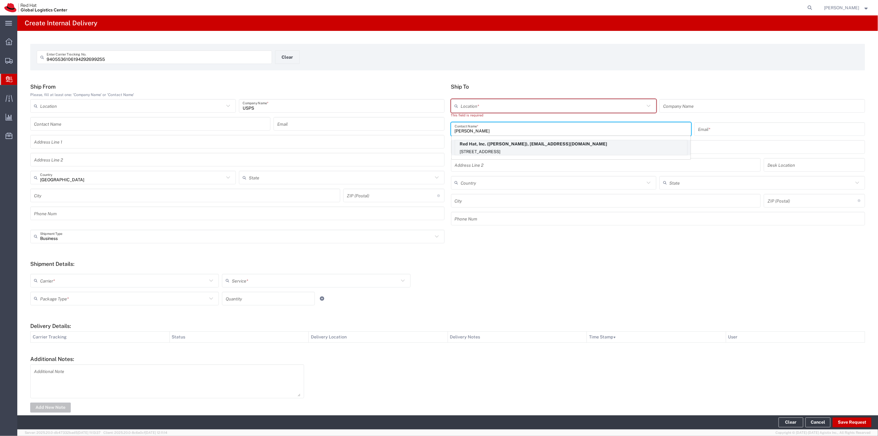
type input "albert mi"
click at [484, 151] on p "[STREET_ADDRESS]" at bounding box center [571, 152] width 232 height 8
type input "RH - [GEOGRAPHIC_DATA]"
type input "Red Hat, Inc."
type input "Albert Mirich"
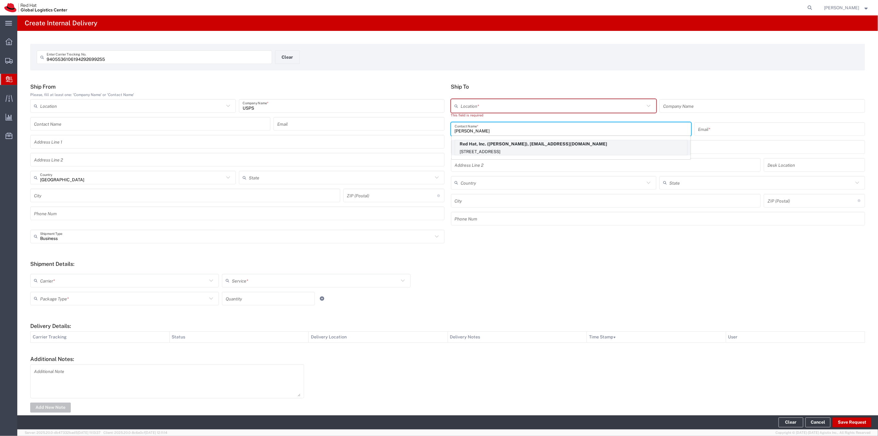
type input "amirich@redhat.com"
type input "[STREET_ADDRESS]"
type input "FLEX"
type input "[GEOGRAPHIC_DATA]"
type input "RALEIGH"
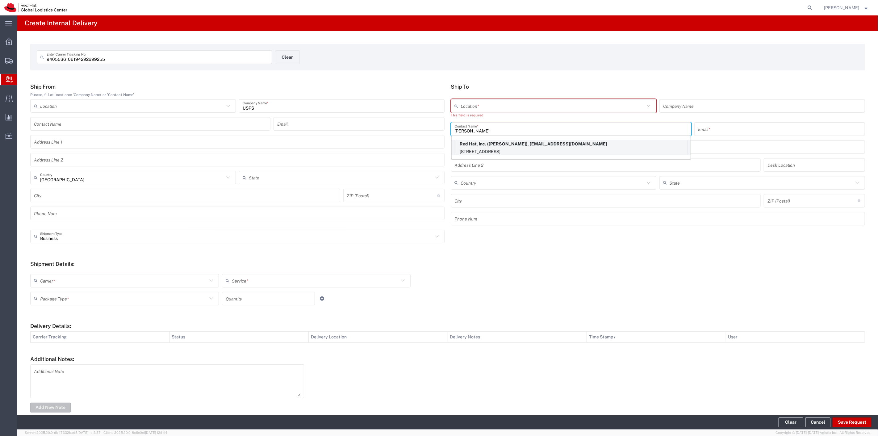
type input "27601"
type input "[US_STATE]"
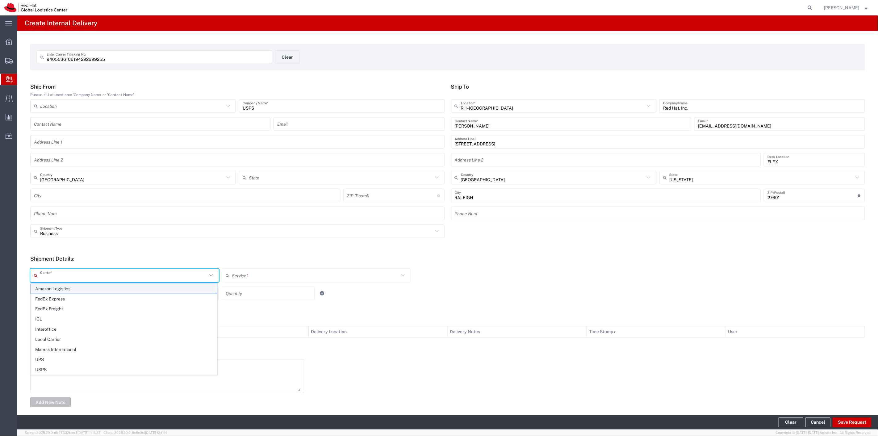
drag, startPoint x: 148, startPoint y: 275, endPoint x: 114, endPoint y: 288, distance: 36.4
click at [148, 275] on input "text" at bounding box center [123, 275] width 167 height 11
click at [60, 372] on span "USPS" at bounding box center [124, 370] width 186 height 10
type input "USPS"
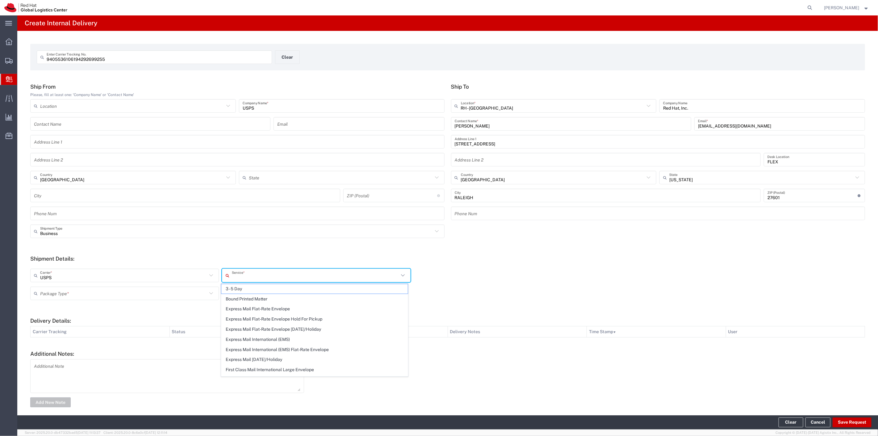
click at [241, 275] on input "text" at bounding box center [315, 275] width 167 height 11
type input "gr"
click at [239, 290] on span "Ground" at bounding box center [314, 289] width 186 height 10
type input "Ground"
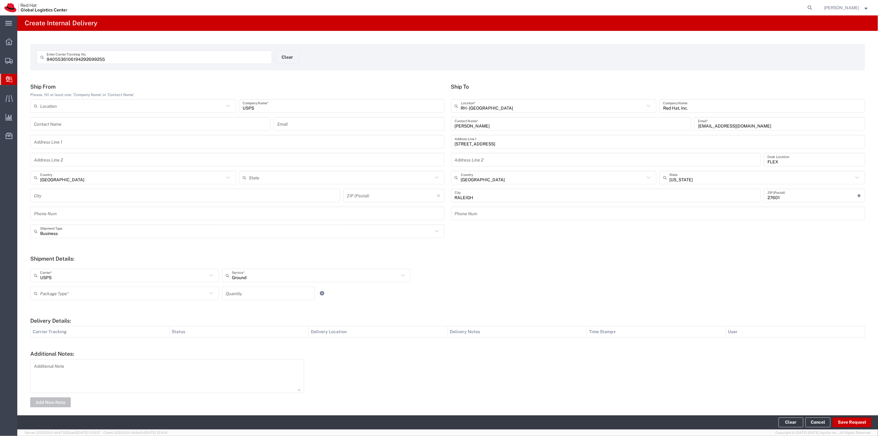
click at [207, 294] on icon at bounding box center [211, 293] width 8 height 8
click at [94, 347] on span "Your Packaging" at bounding box center [124, 347] width 186 height 10
type input "Your Packaging"
click at [241, 291] on input "number" at bounding box center [268, 293] width 85 height 11
type input "1"
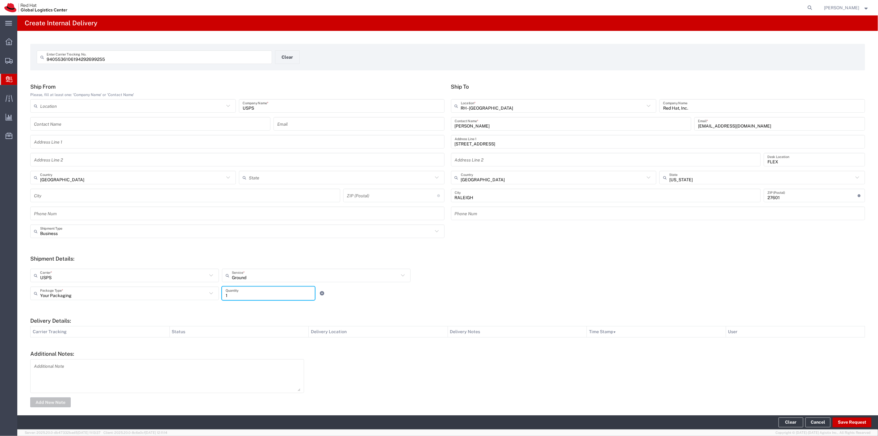
click at [358, 312] on form "Ship From Please, fill at least one: 'Company Name' or 'Contact Name' Location …" at bounding box center [447, 245] width 834 height 325
click at [862, 425] on button "Save Request" at bounding box center [851, 422] width 39 height 10
type input "[GEOGRAPHIC_DATA]"
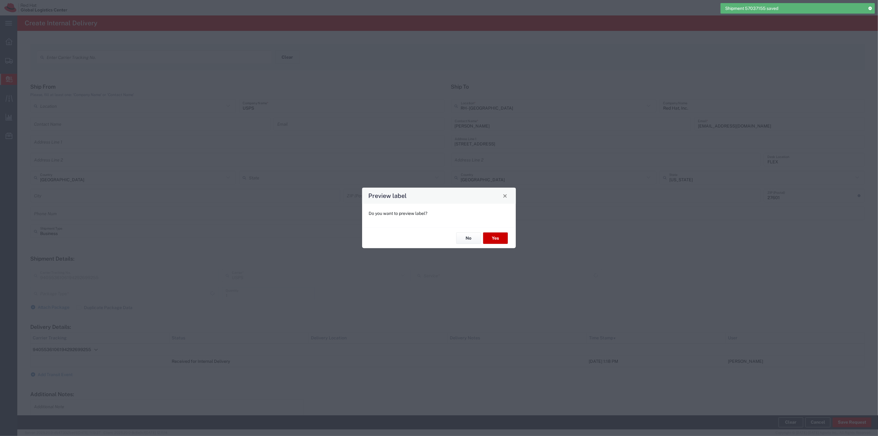
type input "Your Packaging"
type input "Ground"
click at [500, 237] on button "Yes" at bounding box center [495, 237] width 25 height 11
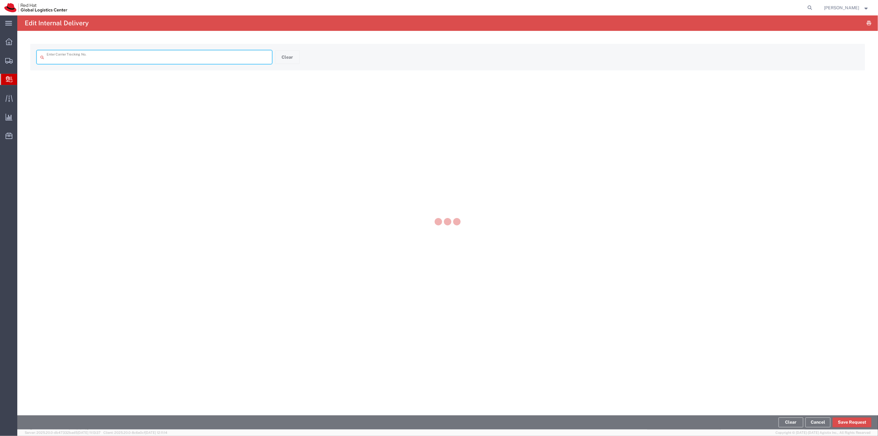
type input "9405536106194292699255"
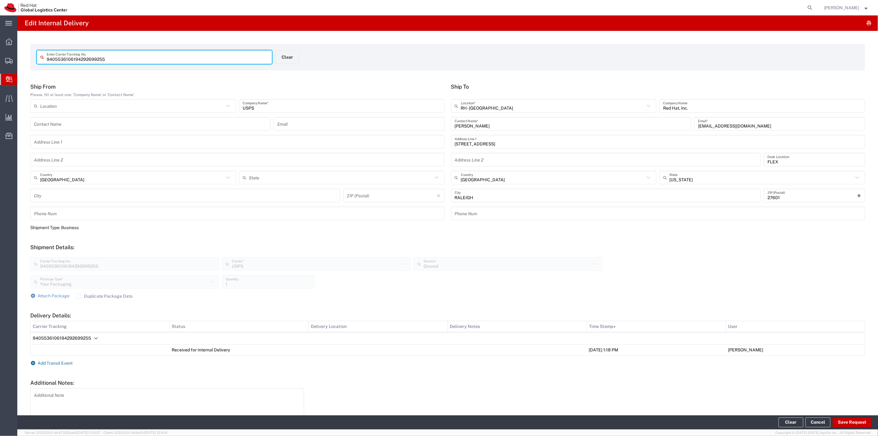
click at [48, 360] on span "Add Transit Event" at bounding box center [55, 362] width 35 height 5
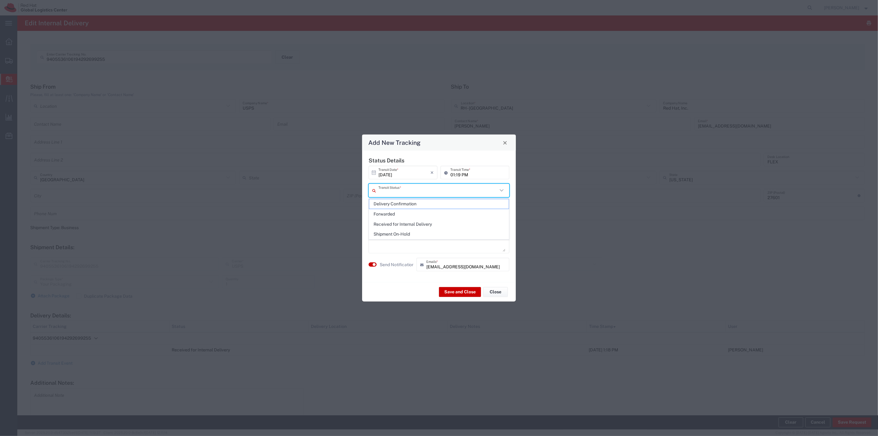
click at [420, 187] on input "text" at bounding box center [437, 190] width 119 height 11
click at [406, 201] on span "Delivery Confirmation" at bounding box center [438, 204] width 139 height 10
type input "Delivery Confirmation"
click at [374, 264] on small "button" at bounding box center [373, 264] width 3 height 3
click at [450, 289] on button "Save and Close" at bounding box center [460, 292] width 42 height 10
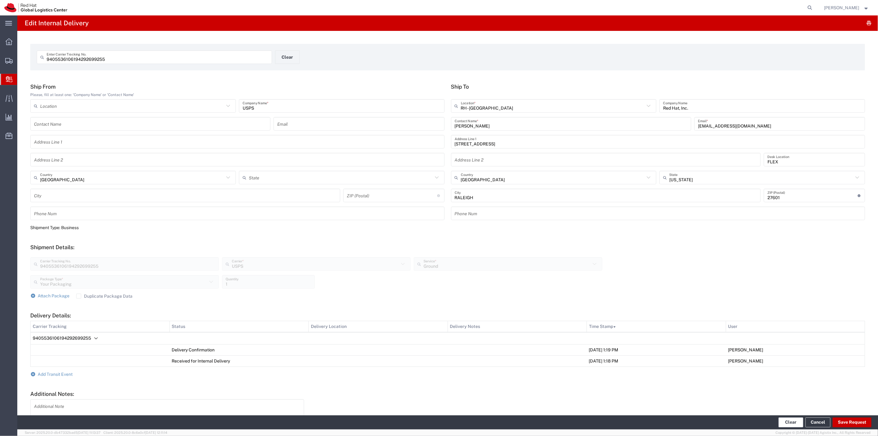
click at [793, 422] on button "Clear" at bounding box center [790, 422] width 25 height 10
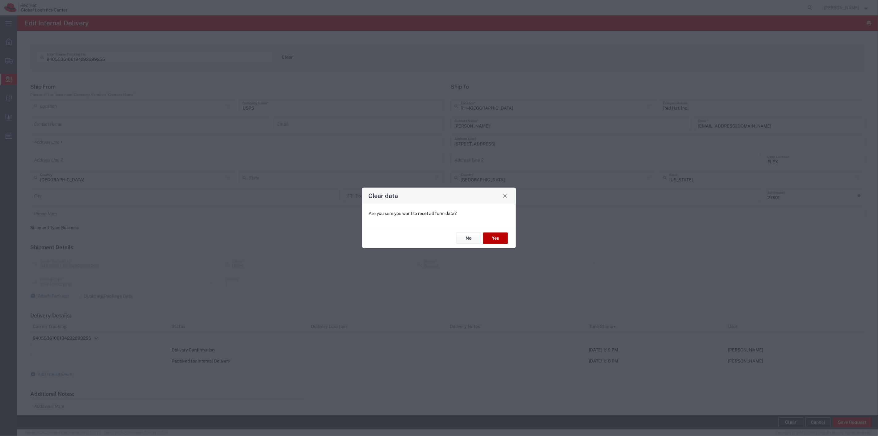
click at [501, 237] on button "Yes" at bounding box center [495, 237] width 25 height 11
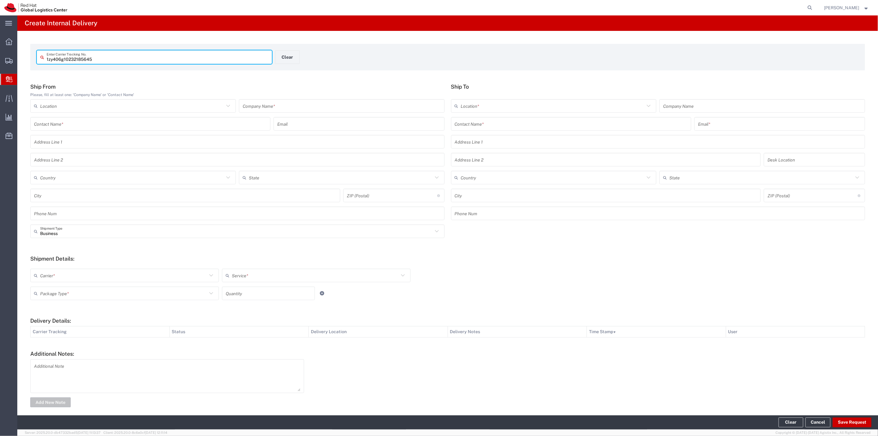
type input "1zy406g10232185645"
click at [46, 58] on icon at bounding box center [43, 57] width 6 height 10
click at [293, 104] on input "text" at bounding box center [342, 106] width 198 height 11
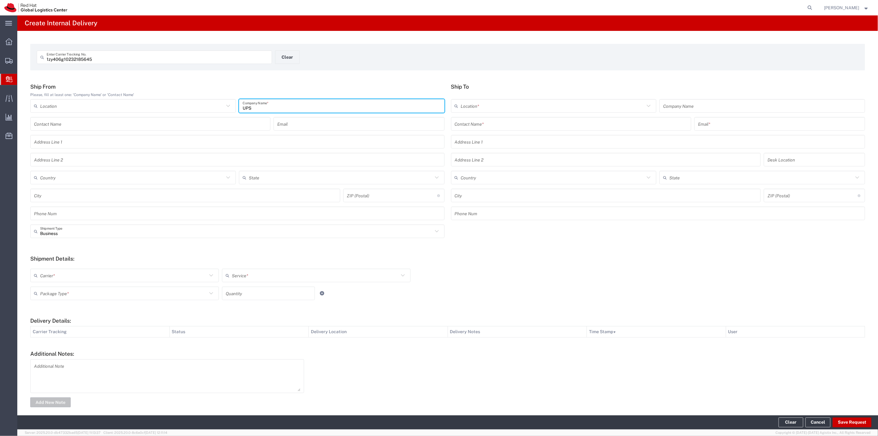
type input "UPS"
click at [115, 179] on input "text" at bounding box center [132, 177] width 184 height 11
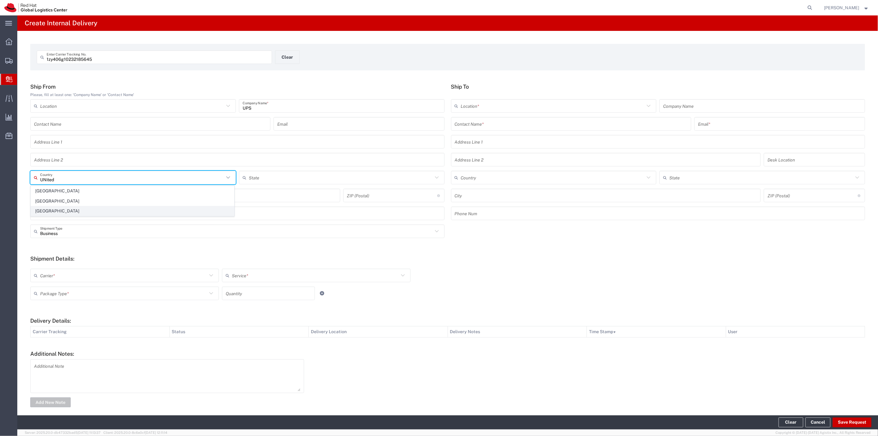
click at [56, 207] on span "[GEOGRAPHIC_DATA]" at bounding box center [132, 211] width 203 height 10
type input "[GEOGRAPHIC_DATA]"
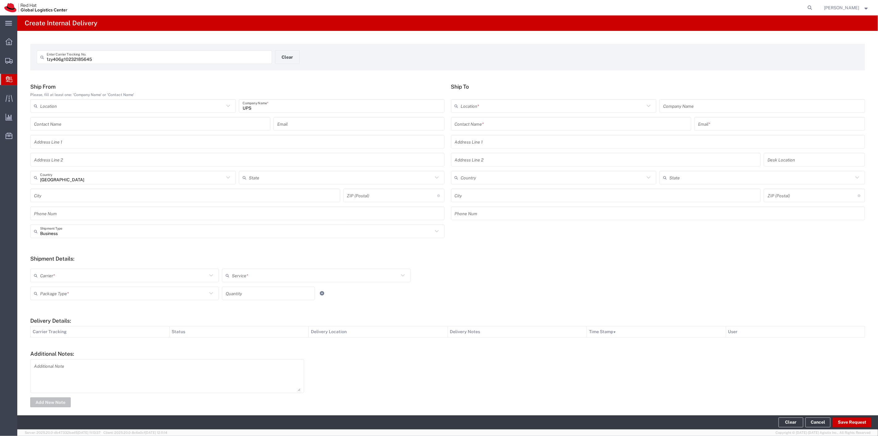
click at [479, 122] on input "text" at bounding box center [571, 123] width 233 height 11
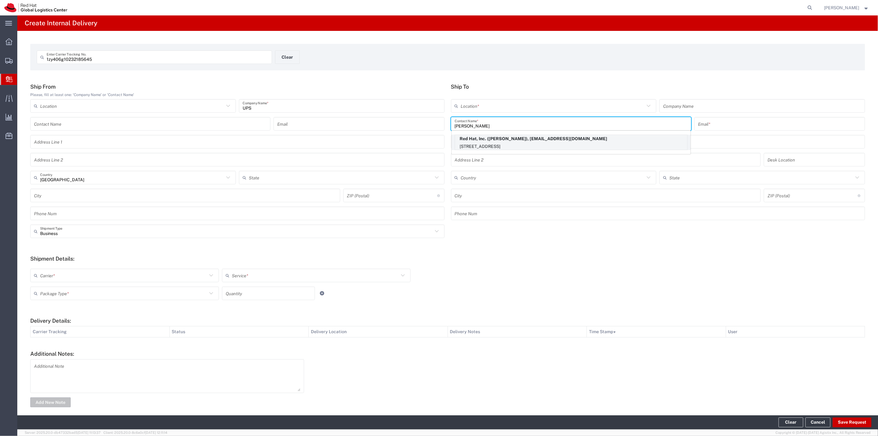
type input "scott su"
click at [499, 141] on p "Red Hat, Inc. (Scott Suehle), ssuehle@redhat.com" at bounding box center [571, 139] width 232 height 8
type input "RH - [GEOGRAPHIC_DATA]"
type input "Red Hat, Inc."
type input "Scott Suehle"
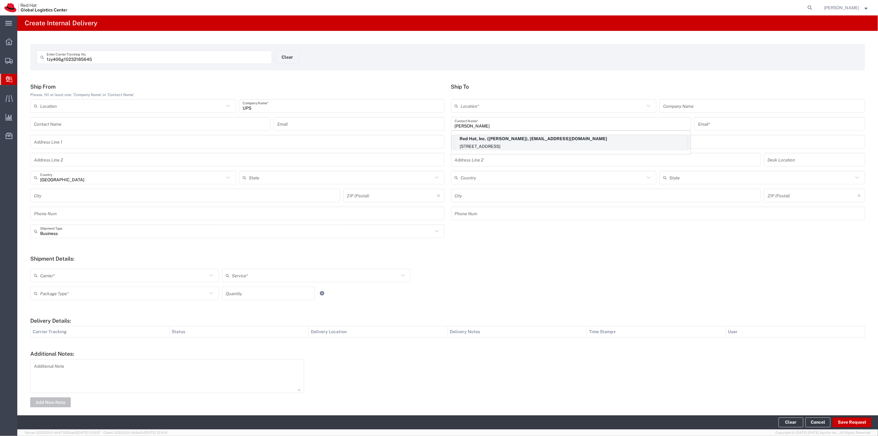
type input "ssuehle@redhat.com"
type input "[STREET_ADDRESS]"
type input "15S249"
type input "[GEOGRAPHIC_DATA]"
type input "RALEIGH"
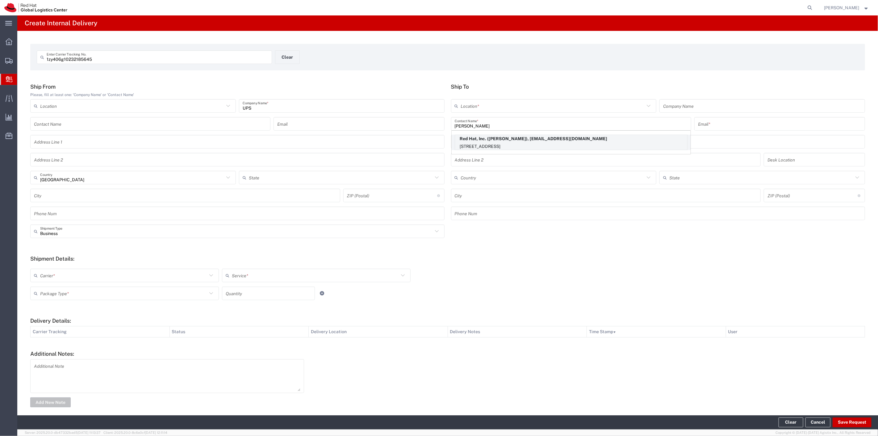
type input "27601"
type input "[US_STATE]"
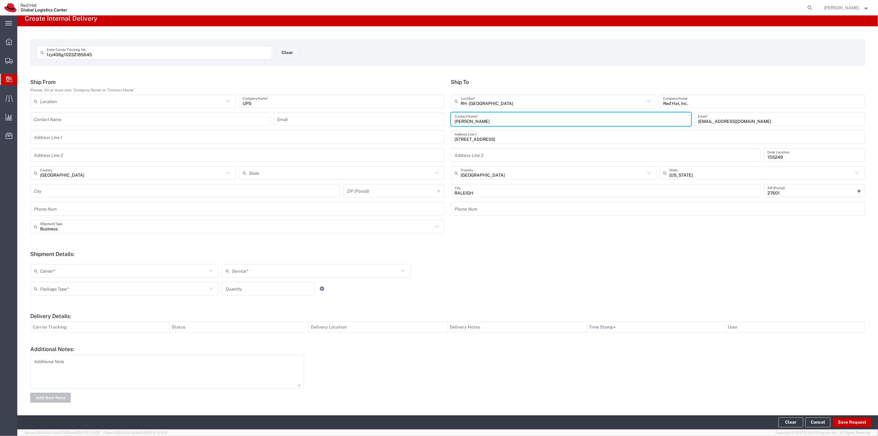
scroll to position [6, 0]
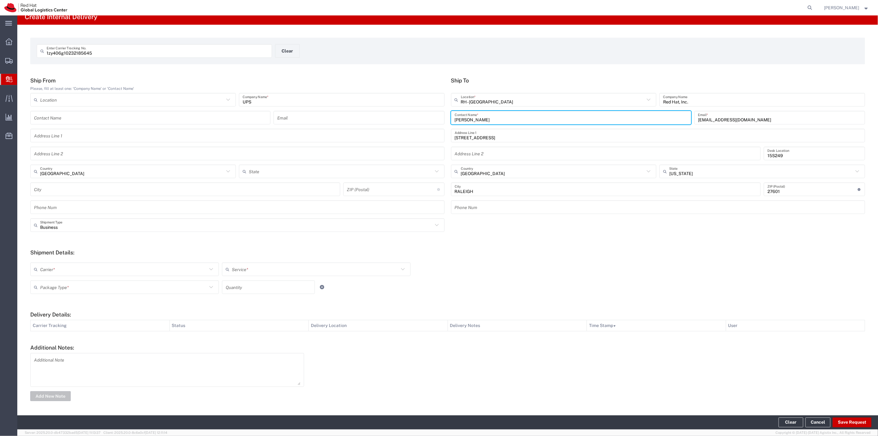
click at [145, 269] on input "text" at bounding box center [123, 269] width 167 height 11
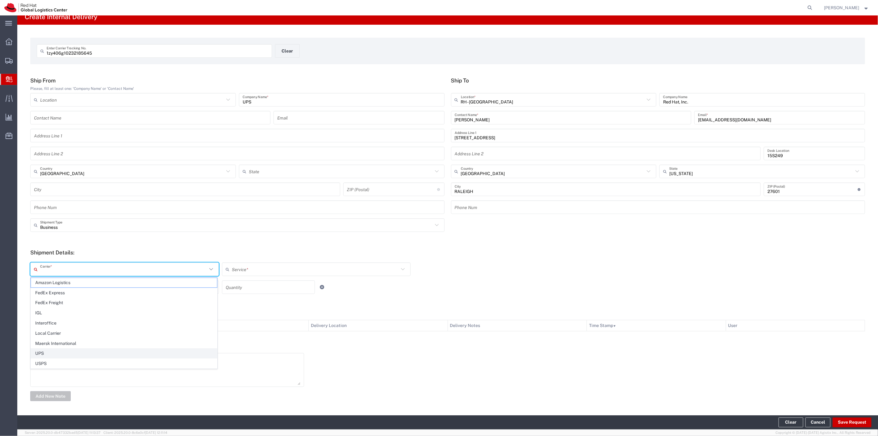
click at [54, 356] on span "UPS" at bounding box center [124, 353] width 186 height 10
type input "UPS"
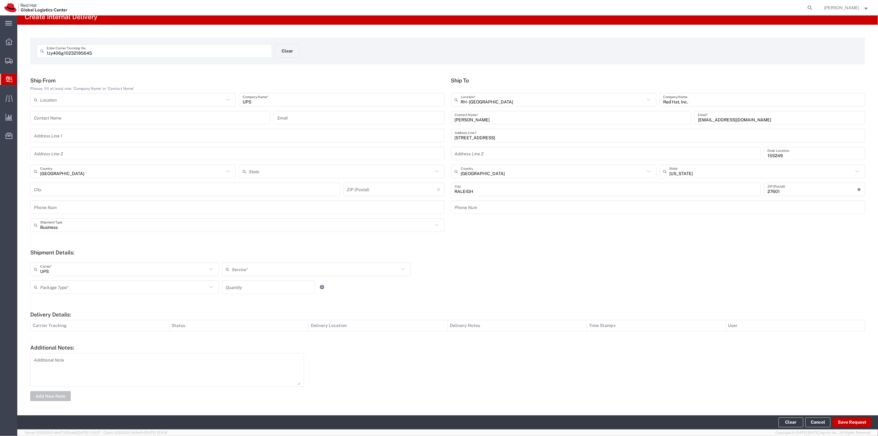
click at [249, 267] on input "text" at bounding box center [315, 269] width 167 height 11
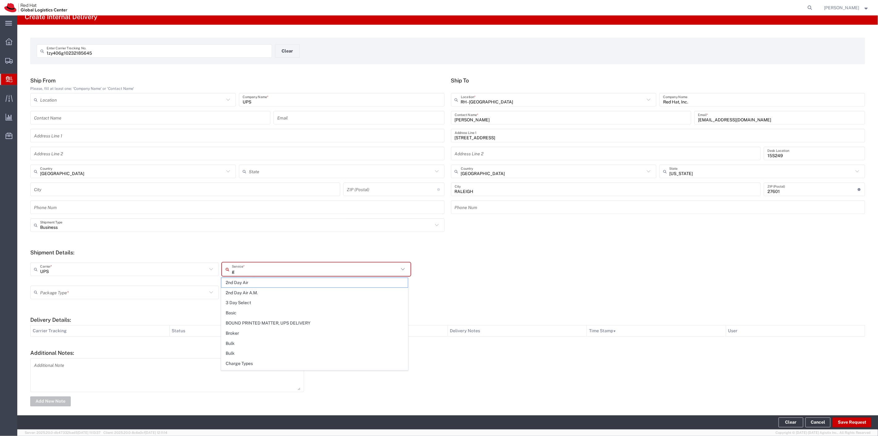
type input "gr"
click at [243, 284] on span "Ground" at bounding box center [314, 283] width 186 height 10
type input "Ground"
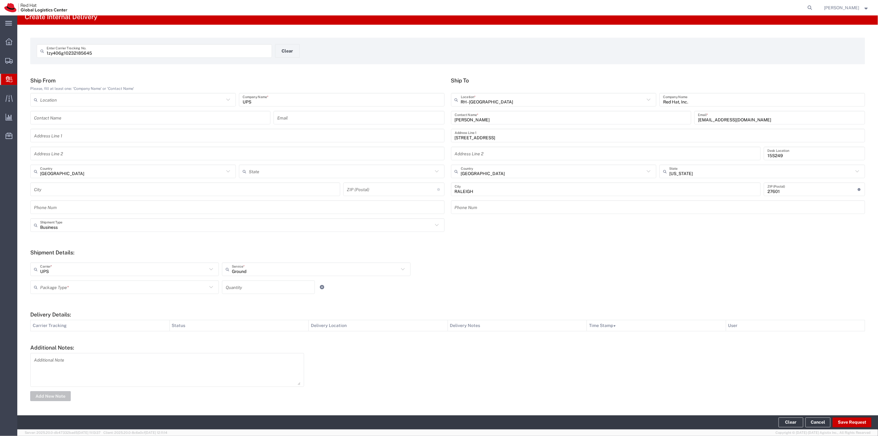
click at [208, 287] on icon at bounding box center [211, 287] width 8 height 8
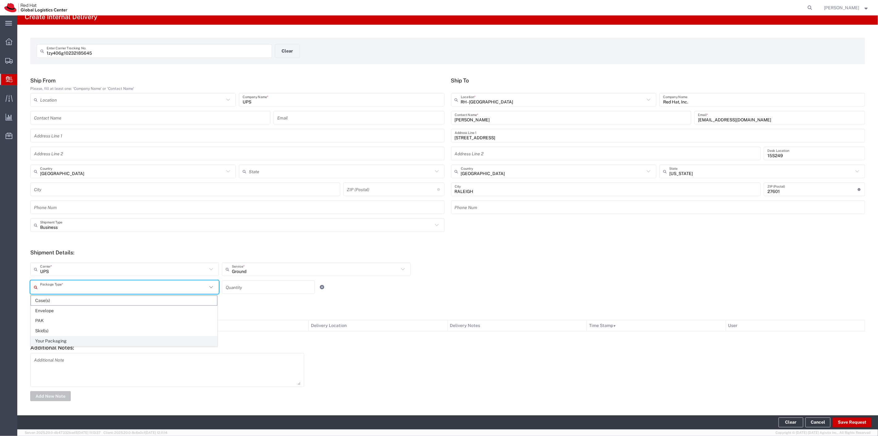
click at [103, 337] on span "Your Packaging" at bounding box center [124, 341] width 186 height 10
type input "Your Packaging"
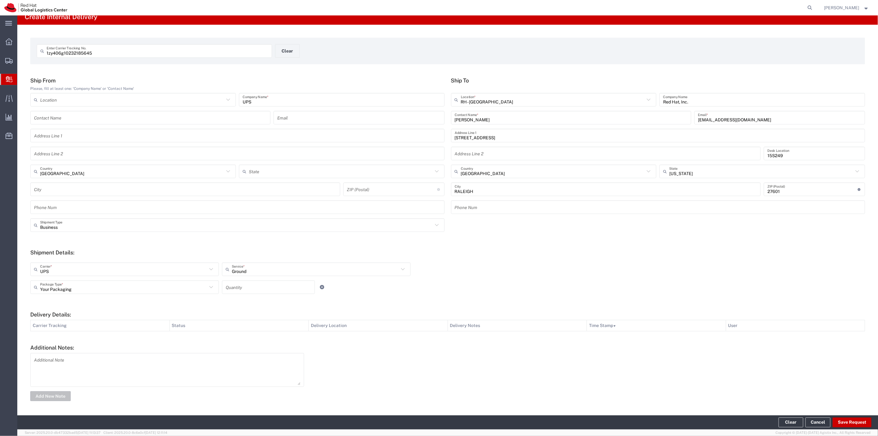
click at [250, 283] on input "number" at bounding box center [268, 287] width 85 height 11
type input "1"
click at [341, 287] on div at bounding box center [340, 287] width 48 height 14
click at [847, 420] on button "Save Request" at bounding box center [851, 422] width 39 height 10
type input "[GEOGRAPHIC_DATA]"
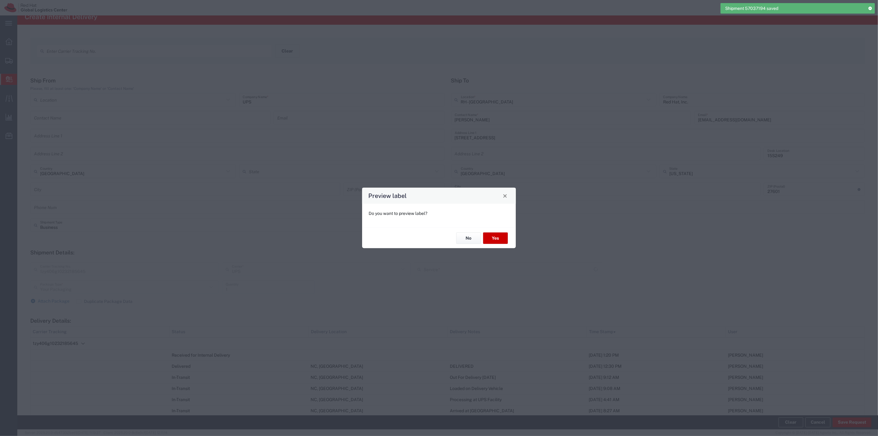
type input "Ground"
click at [501, 235] on button "Yes" at bounding box center [495, 237] width 25 height 11
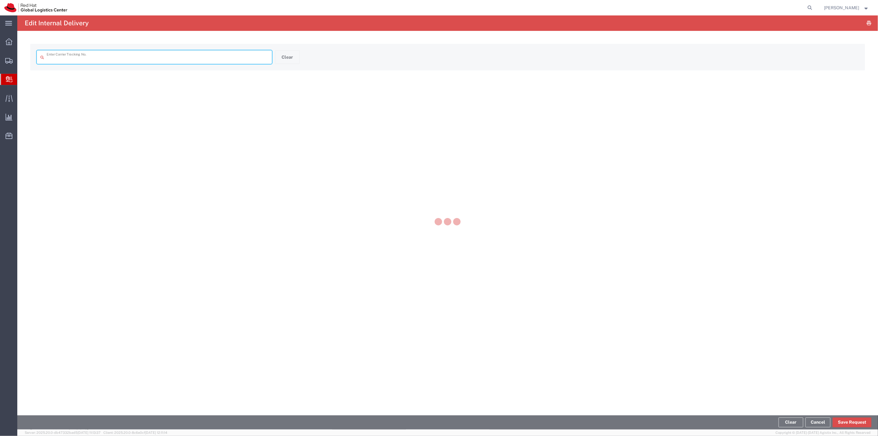
type input "1zy406g10232185645"
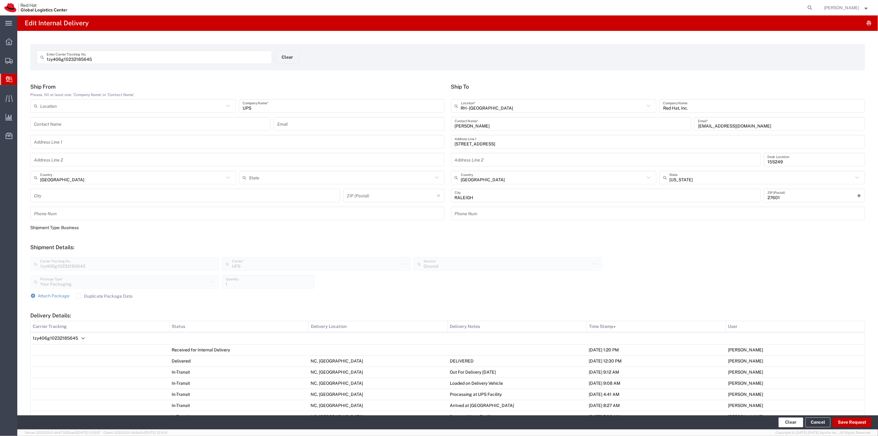
click at [788, 421] on button "Clear" at bounding box center [790, 422] width 25 height 10
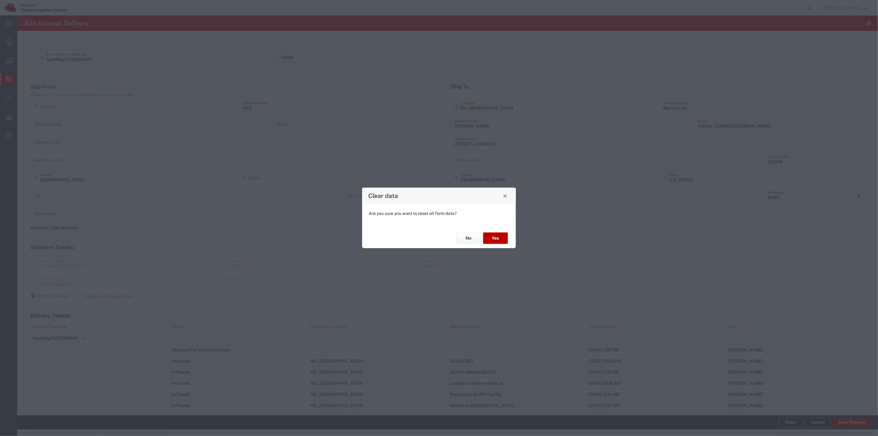
click at [502, 239] on button "Yes" at bounding box center [495, 237] width 25 height 11
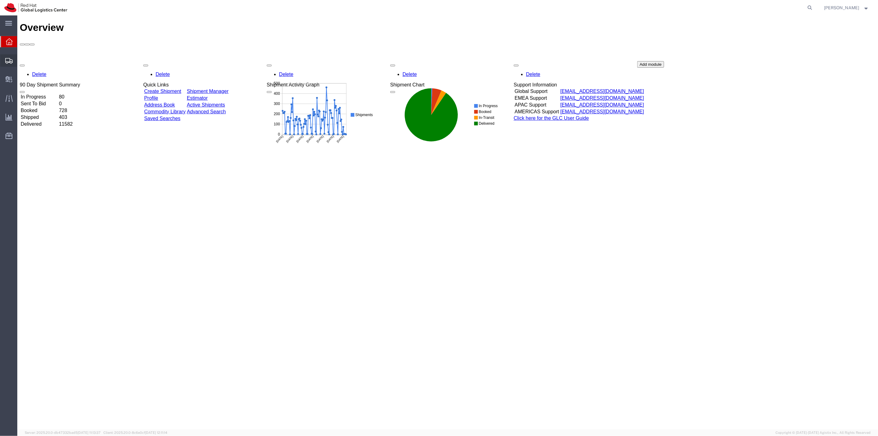
click at [0, 0] on span "Shipment Manager" at bounding box center [0, 0] width 0 height 0
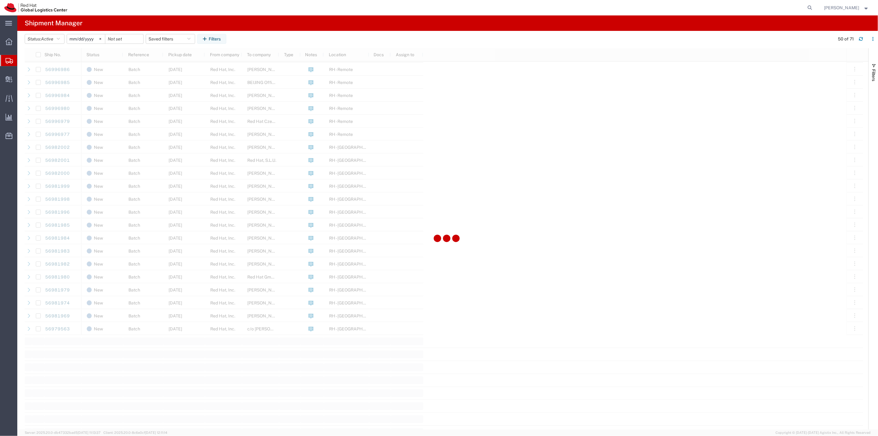
scroll to position [480, 0]
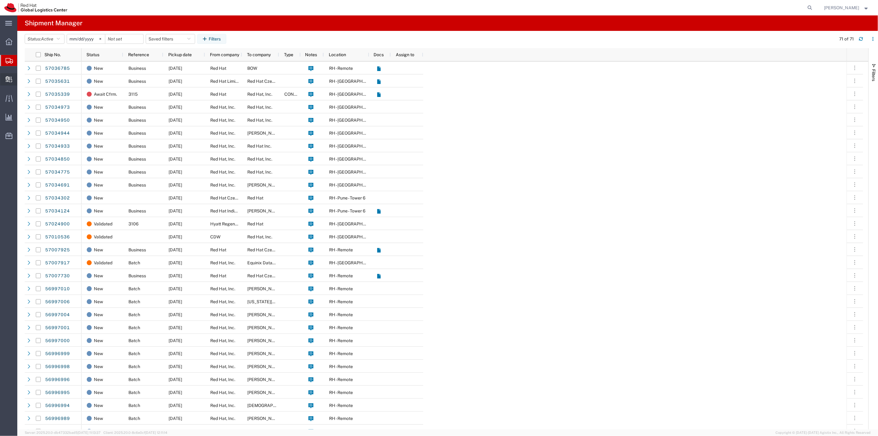
click at [0, 0] on span "Create Delivery" at bounding box center [0, 0] width 0 height 0
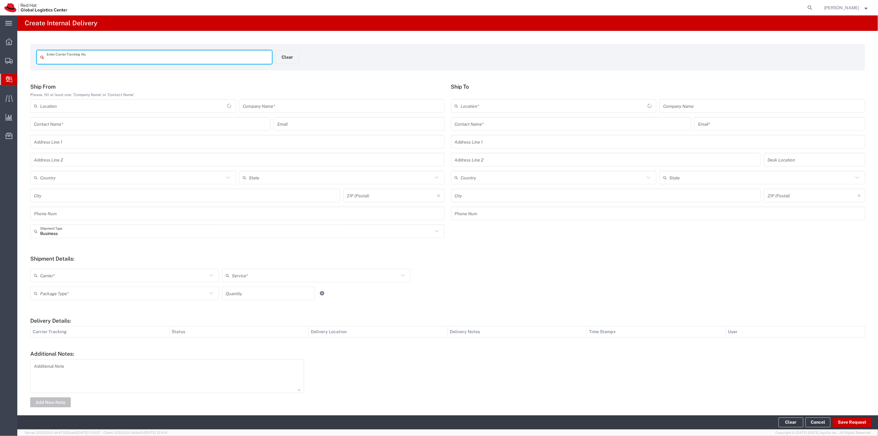
click at [122, 62] on input "text" at bounding box center [158, 57] width 222 height 11
type input "tba324863851471"
click at [284, 108] on input "text" at bounding box center [342, 106] width 198 height 11
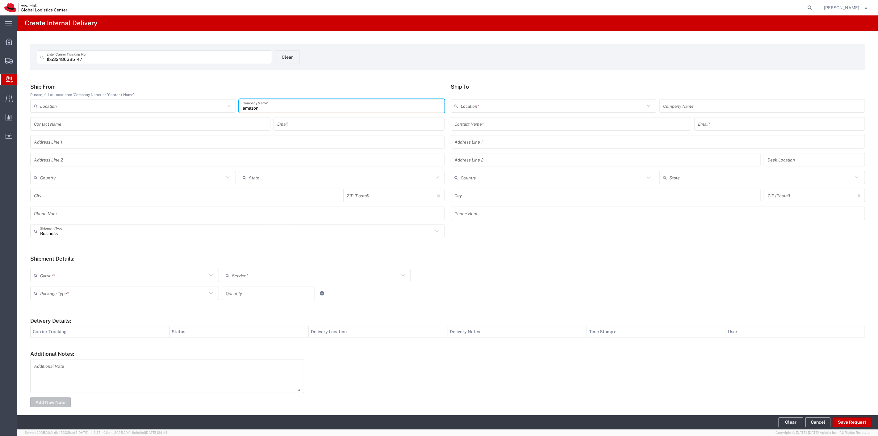
type input "amazon"
click at [71, 180] on input "text" at bounding box center [132, 177] width 184 height 11
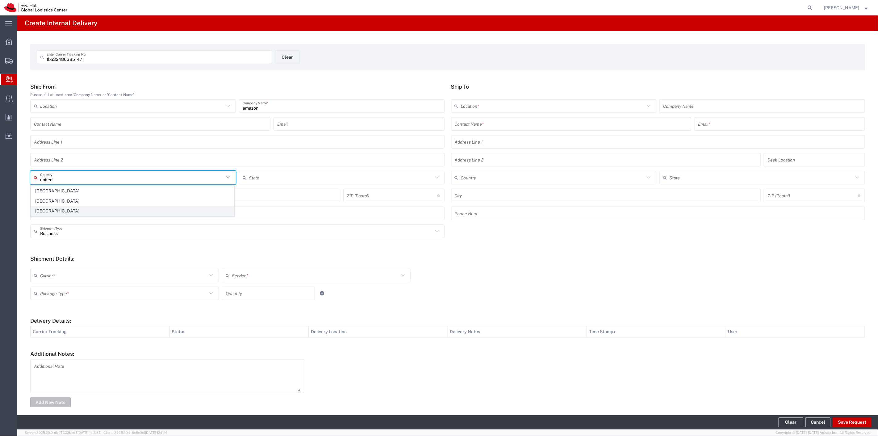
click at [63, 210] on span "[GEOGRAPHIC_DATA]" at bounding box center [132, 211] width 203 height 10
type input "[GEOGRAPHIC_DATA]"
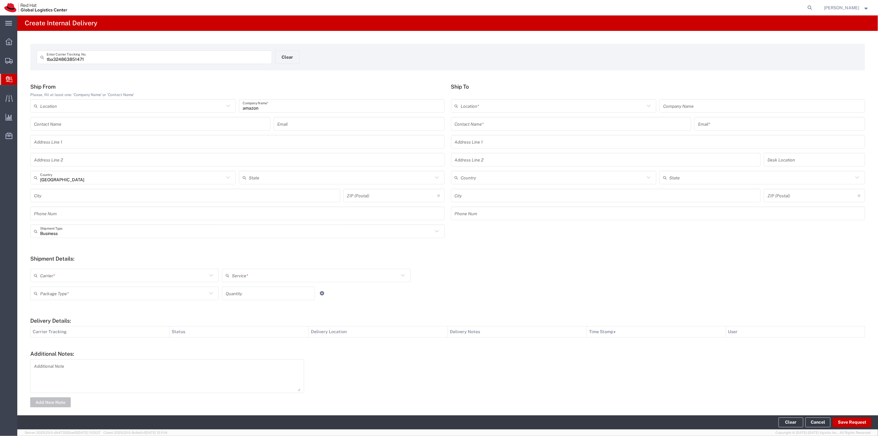
click at [492, 126] on input "text" at bounding box center [571, 123] width 233 height 11
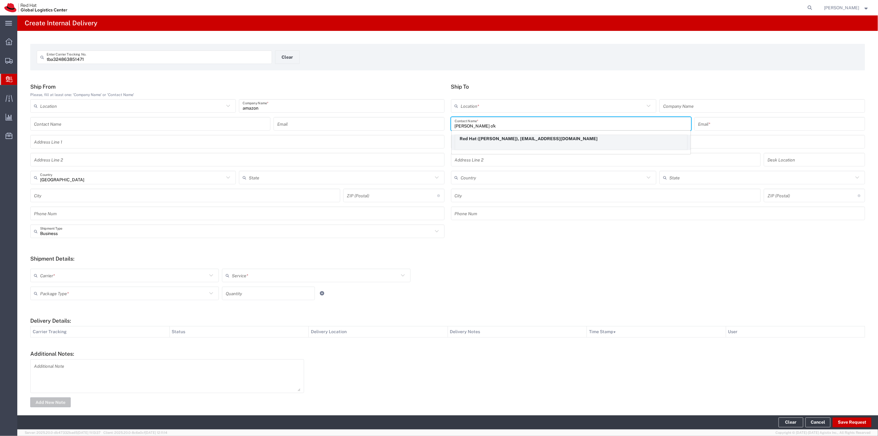
type input "[PERSON_NAME] o'k"
click at [504, 143] on div "Red Hat ([PERSON_NAME]), [EMAIL_ADDRESS][DOMAIN_NAME]" at bounding box center [571, 142] width 233 height 15
type input "Red Hat"
type input "[PERSON_NAME]"
type input "[EMAIL_ADDRESS][DOMAIN_NAME]"
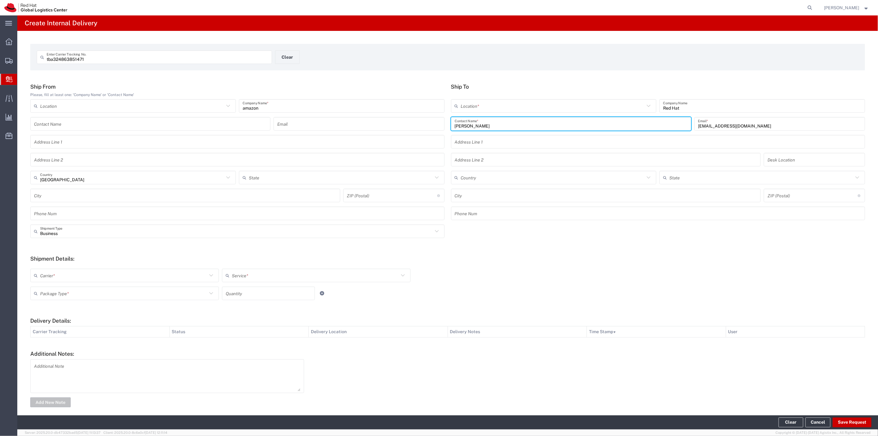
click at [484, 104] on input "text" at bounding box center [553, 106] width 184 height 11
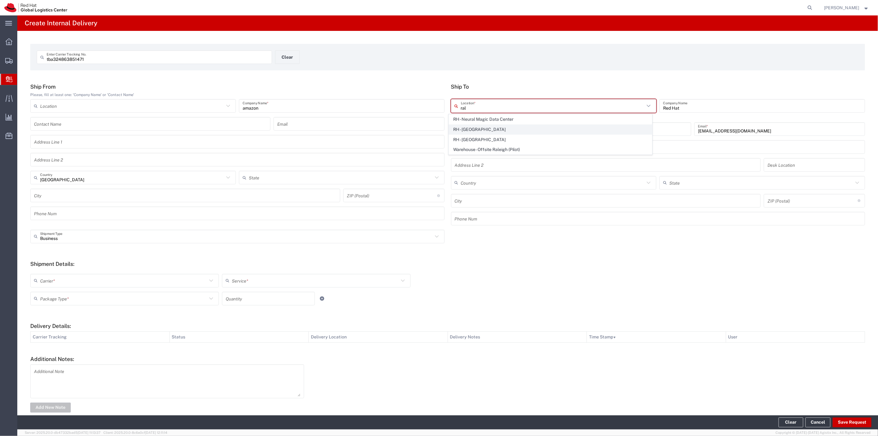
click at [474, 128] on span "RH - [GEOGRAPHIC_DATA]" at bounding box center [550, 130] width 203 height 10
type input "RH - [GEOGRAPHIC_DATA]"
type input "Red Hat, Inc."
type input "[STREET_ADDRESS]"
type input "[GEOGRAPHIC_DATA]"
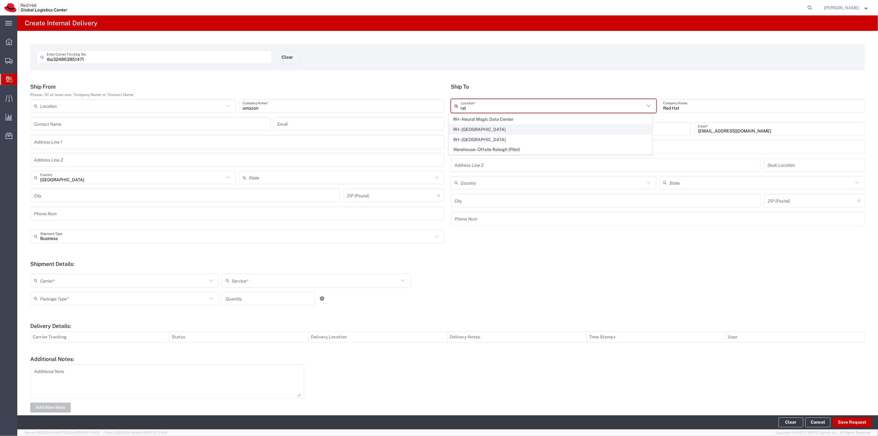
type input "RALEIGH"
type input "27601"
type input "[PHONE_NUMBER]"
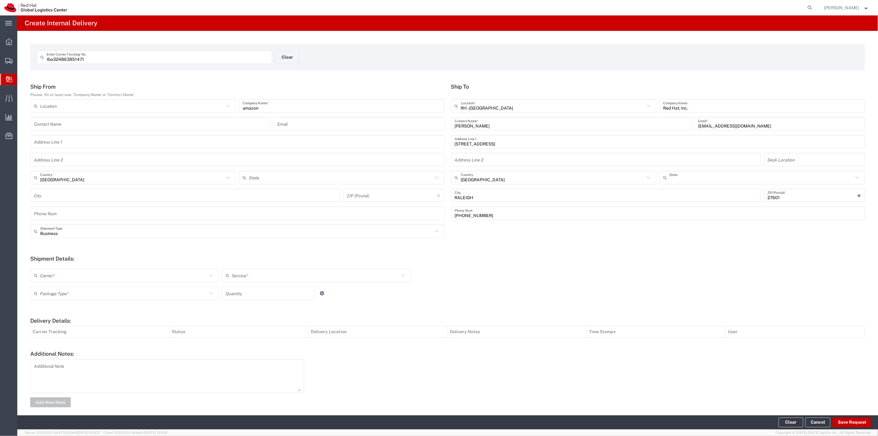
type input "[US_STATE]"
click at [114, 270] on input "text" at bounding box center [123, 275] width 167 height 11
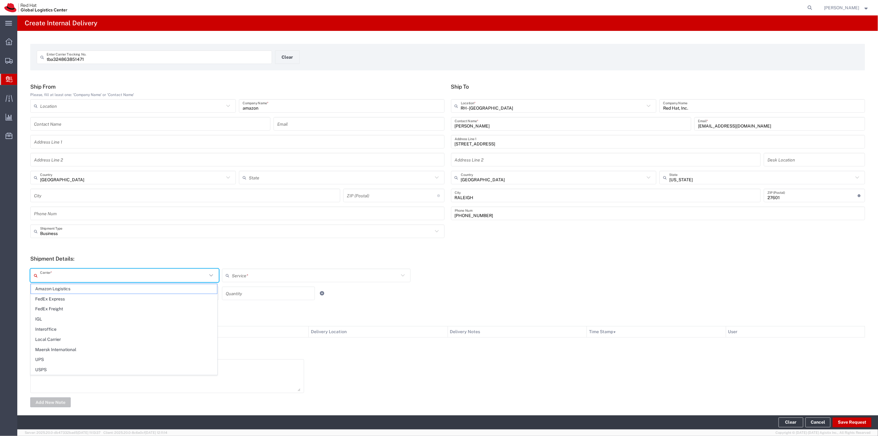
drag, startPoint x: 63, startPoint y: 289, endPoint x: 86, endPoint y: 280, distance: 25.1
click at [64, 289] on span "Amazon Logistics" at bounding box center [124, 289] width 186 height 10
type input "Amazon Logistics"
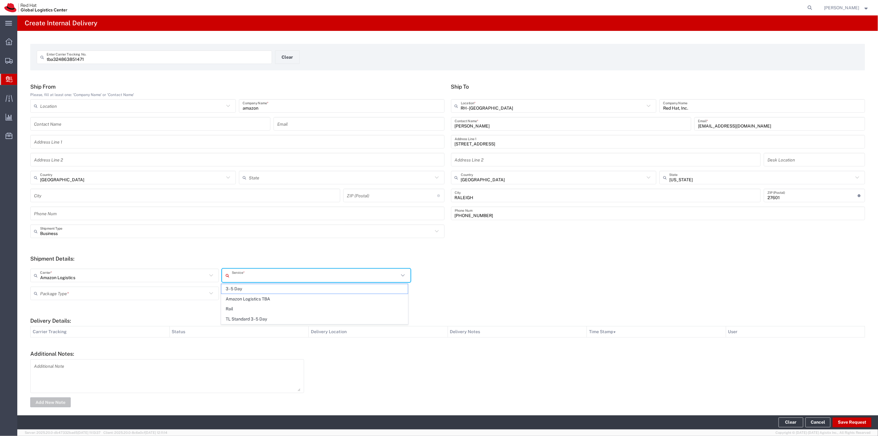
click at [276, 271] on input "text" at bounding box center [315, 275] width 167 height 11
click at [257, 297] on span "Amazon Logistics TBA" at bounding box center [314, 299] width 186 height 10
type input "Amazon Logistics TBA"
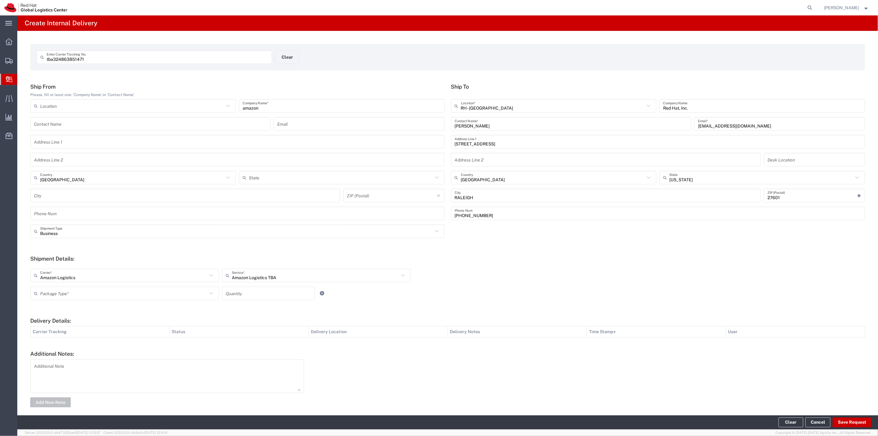
click at [208, 289] on icon at bounding box center [211, 293] width 8 height 8
click at [54, 347] on span "Your Packaging" at bounding box center [124, 347] width 186 height 10
type input "Your Packaging"
click at [291, 293] on input "number" at bounding box center [268, 293] width 85 height 11
type input "1"
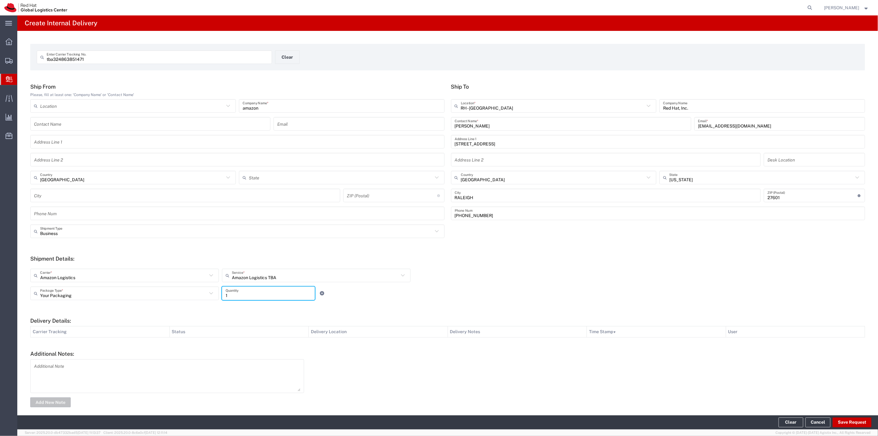
click at [391, 283] on div "Amazon Logistics Carrier * Amazon Logistics FedEx Express FedEx Freight IGL Int…" at bounding box center [316, 277] width 575 height 18
click at [396, 304] on div "Your Packaging Package Type * Case(s) Envelope PAK Skid(s) Your Packaging 1 Qua…" at bounding box center [316, 295] width 575 height 18
click at [855, 420] on button "Save Request" at bounding box center [851, 422] width 39 height 10
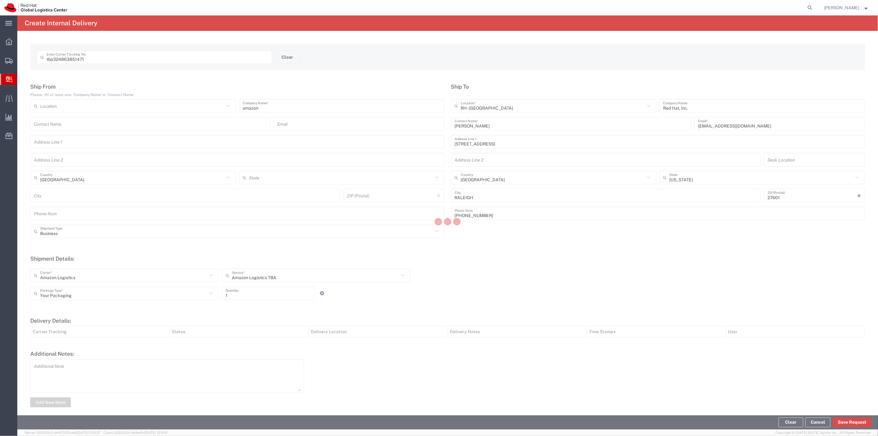
type input "[GEOGRAPHIC_DATA]"
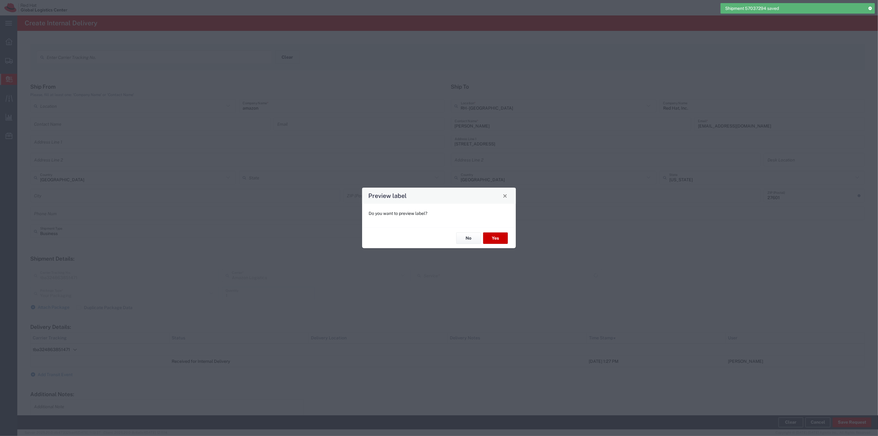
type input "Amazon Logistics TBA"
click at [495, 241] on button "Yes" at bounding box center [495, 237] width 25 height 11
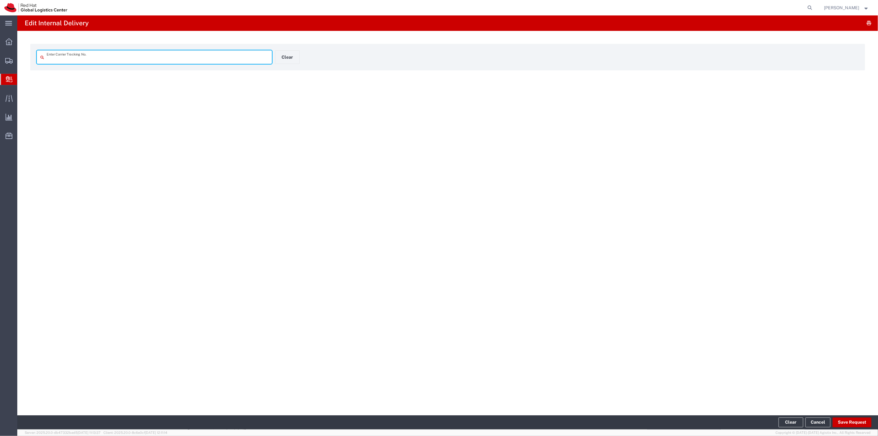
type input "tba324863851471"
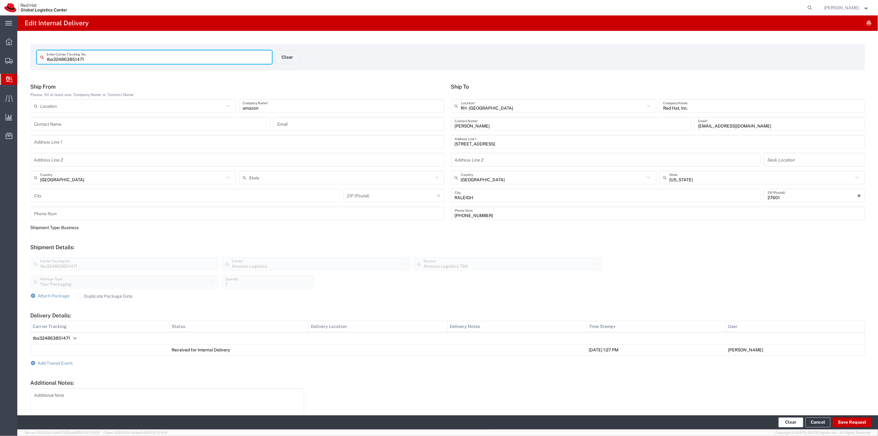
click at [790, 424] on button "Clear" at bounding box center [790, 422] width 25 height 10
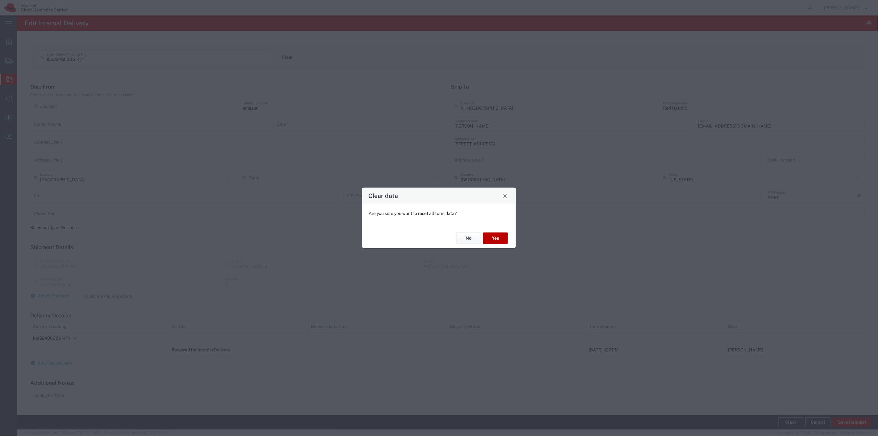
click at [494, 233] on button "Yes" at bounding box center [495, 237] width 25 height 11
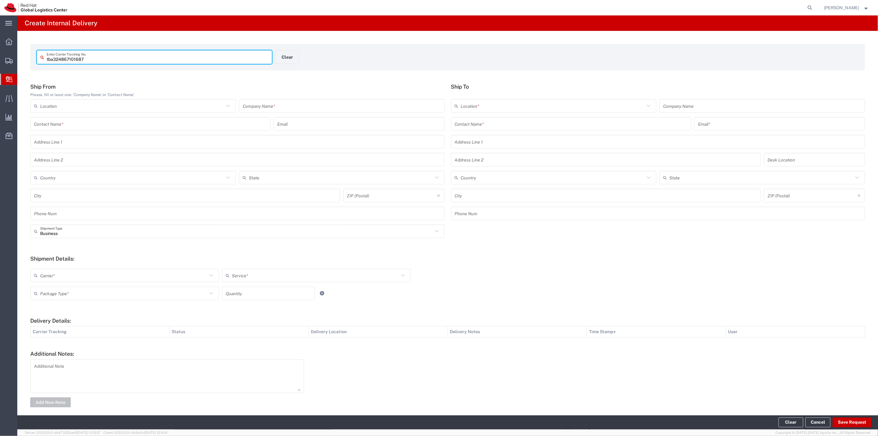
type input "tba324867101687"
click at [255, 107] on input "text" at bounding box center [342, 106] width 198 height 11
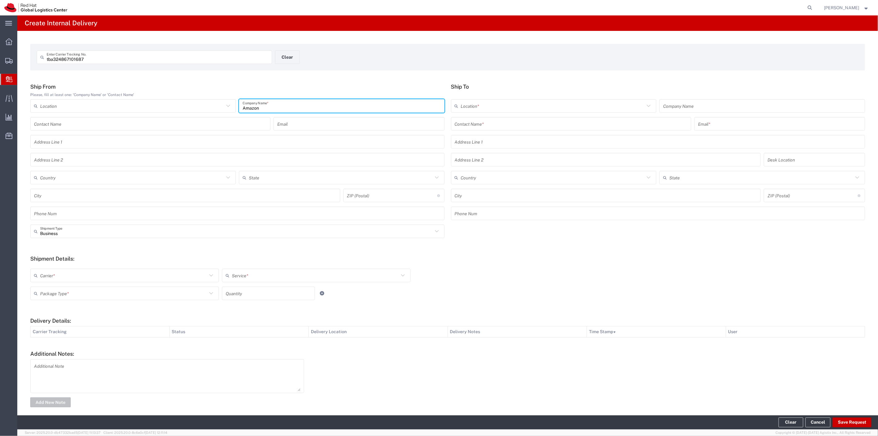
type input "Amazon"
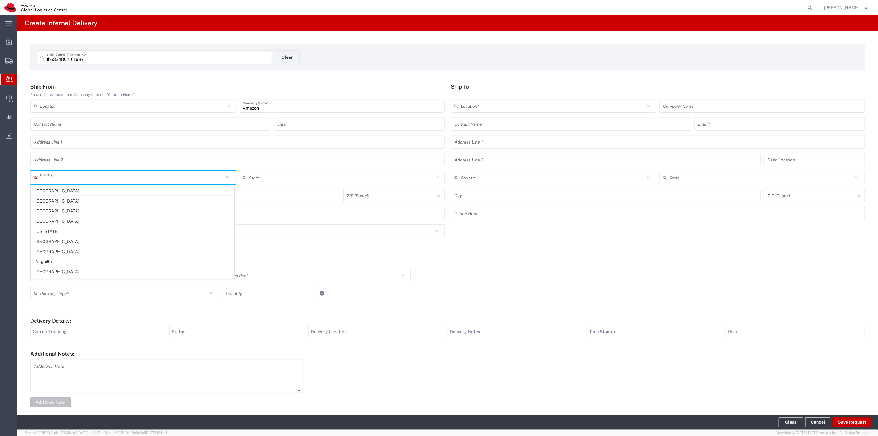
click at [81, 178] on input "text" at bounding box center [132, 177] width 184 height 11
drag, startPoint x: 61, startPoint y: 210, endPoint x: 66, endPoint y: 208, distance: 5.9
click at [61, 210] on span "[GEOGRAPHIC_DATA]" at bounding box center [132, 211] width 203 height 10
type input "[GEOGRAPHIC_DATA]"
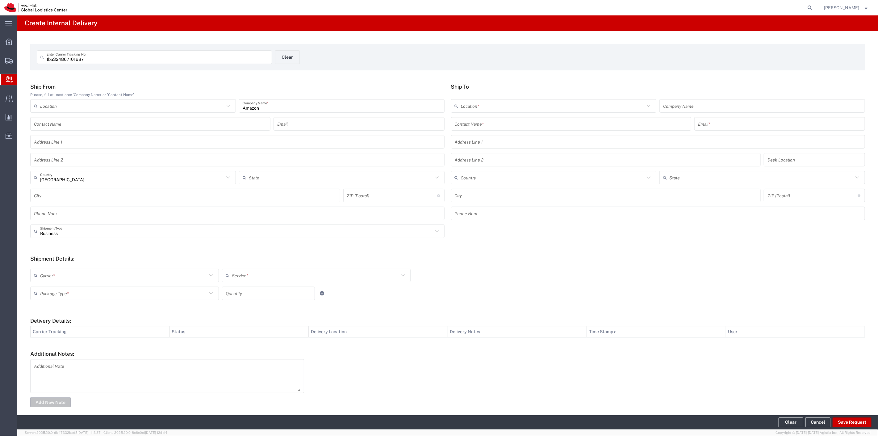
click at [509, 128] on input "text" at bounding box center [571, 123] width 233 height 11
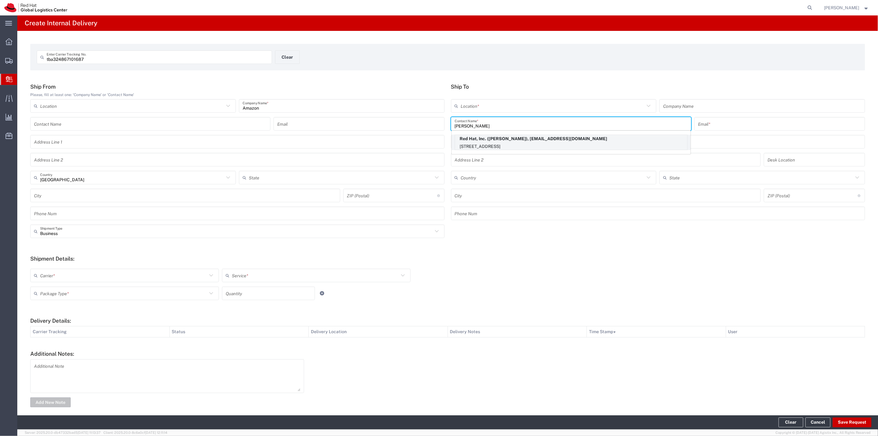
type input "[PERSON_NAME]"
click at [506, 141] on p "Red Hat, Inc. ([PERSON_NAME]), [EMAIL_ADDRESS][DOMAIN_NAME]" at bounding box center [571, 139] width 232 height 8
type input "RH - [GEOGRAPHIC_DATA]"
type input "Red Hat, Inc."
type input "[PERSON_NAME]"
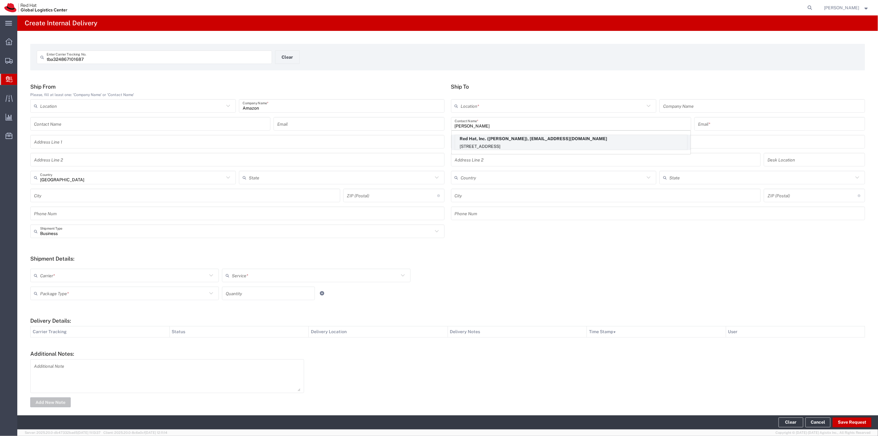
type input "[EMAIL_ADDRESS][DOMAIN_NAME]"
type input "[STREET_ADDRESS]"
type input "9S300"
type input "[GEOGRAPHIC_DATA]"
type input "RALEIGH"
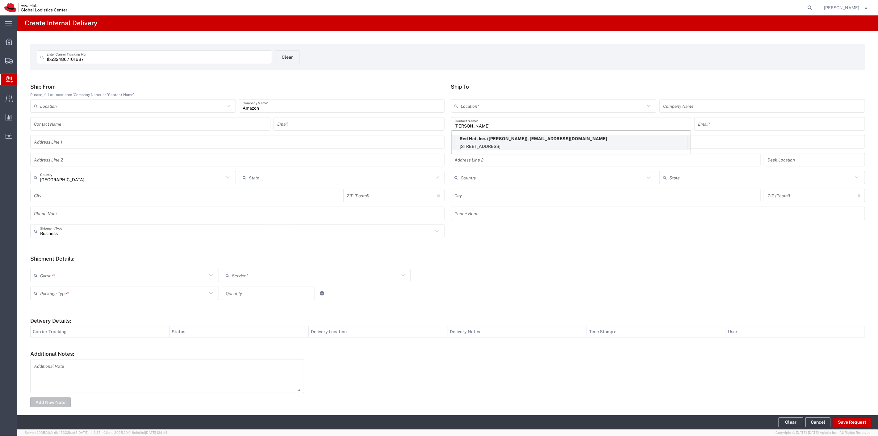
type input "27601"
type input "19193013123"
type input "[US_STATE]"
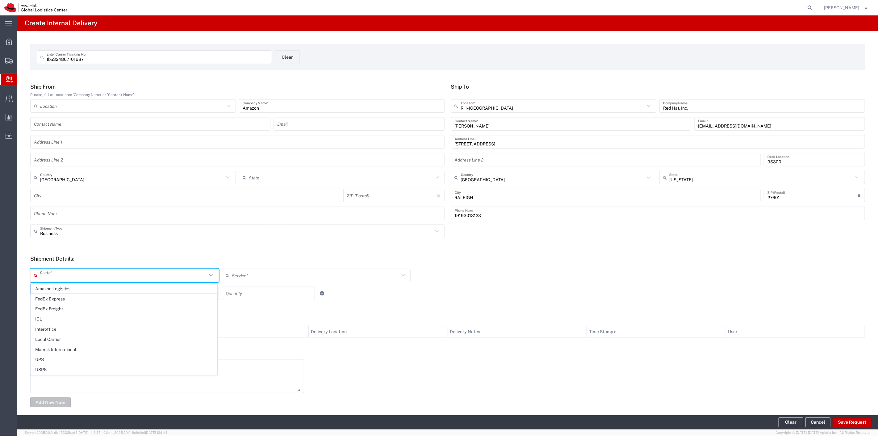
click at [110, 275] on input "text" at bounding box center [123, 275] width 167 height 11
click at [79, 289] on span "Amazon Logistics" at bounding box center [124, 289] width 186 height 10
type input "Amazon Logistics"
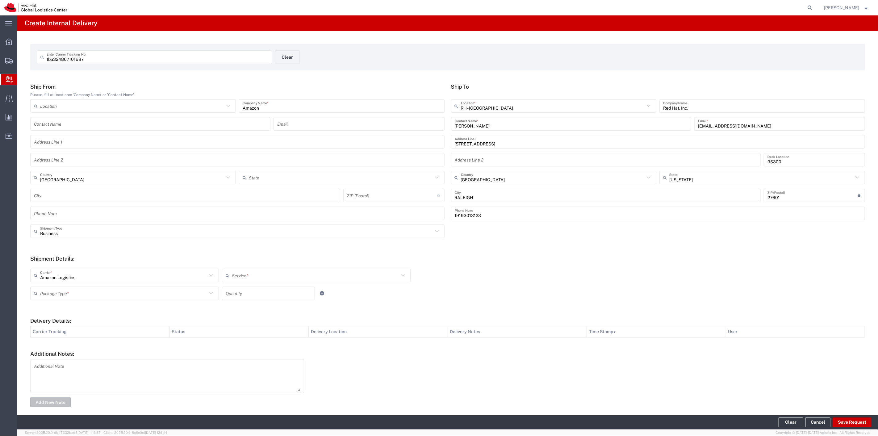
click at [247, 275] on input "text" at bounding box center [315, 275] width 167 height 11
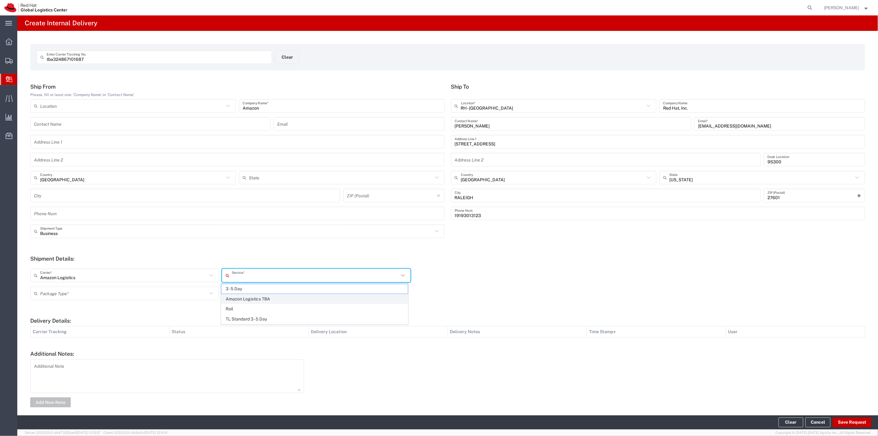
click at [243, 296] on span "Amazon Logistics TBA" at bounding box center [314, 299] width 186 height 10
type input "Amazon Logistics TBA"
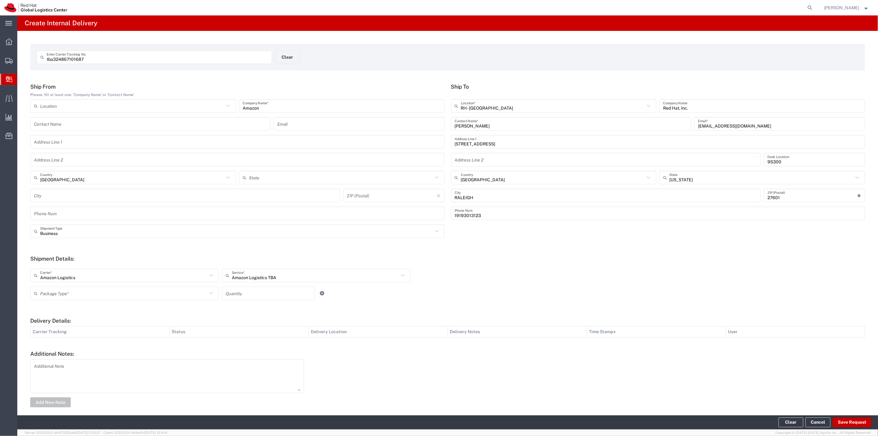
click at [207, 295] on icon at bounding box center [211, 293] width 8 height 8
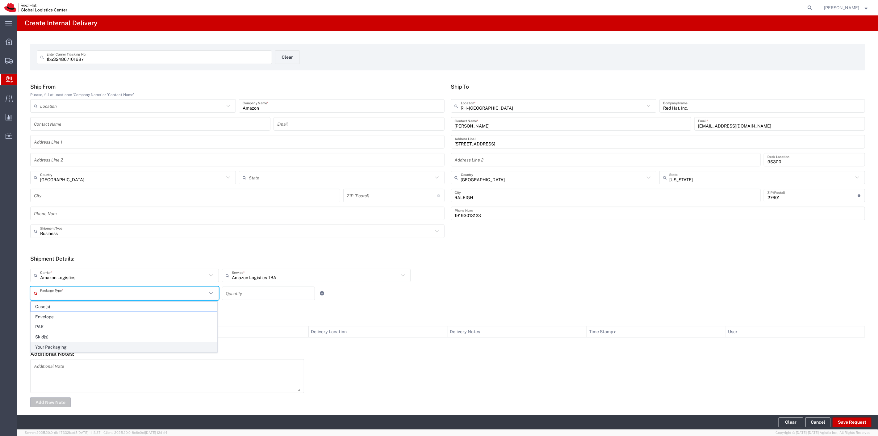
click at [71, 347] on span "Your Packaging" at bounding box center [124, 347] width 186 height 10
type input "Your Packaging"
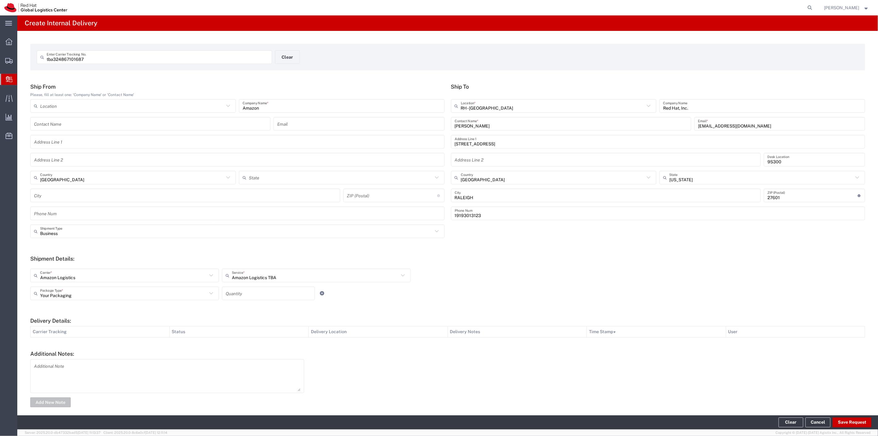
click at [244, 297] on input "number" at bounding box center [268, 293] width 85 height 11
type input "1"
click at [424, 301] on div "Your Packaging Package Type * Case(s) Envelope PAK Skid(s) Your Packaging 1 Qua…" at bounding box center [316, 295] width 575 height 18
click at [853, 421] on button "Save Request" at bounding box center [851, 422] width 39 height 10
type input "[GEOGRAPHIC_DATA]"
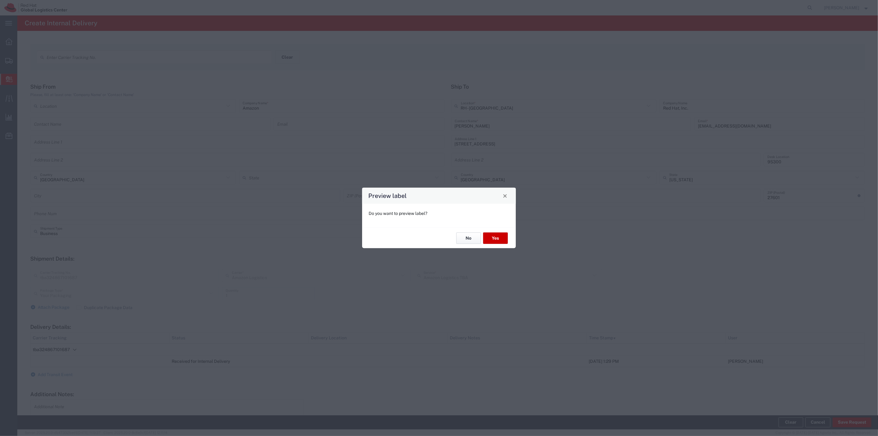
click at [464, 242] on button "No" at bounding box center [468, 237] width 25 height 11
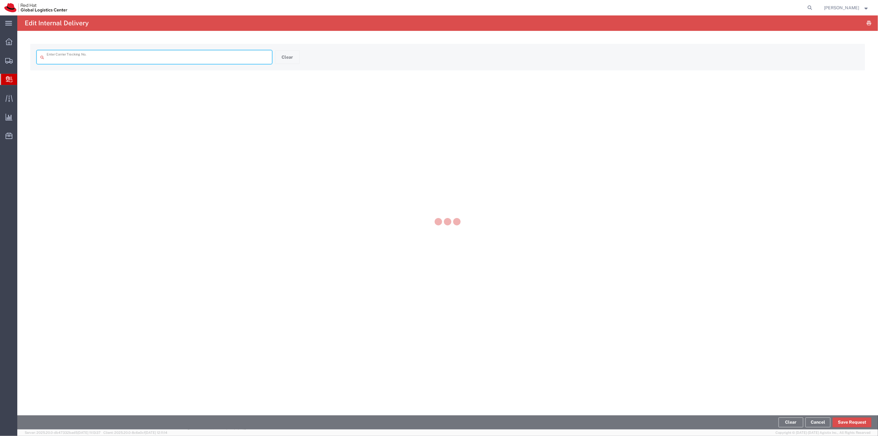
type input "tba324867101687"
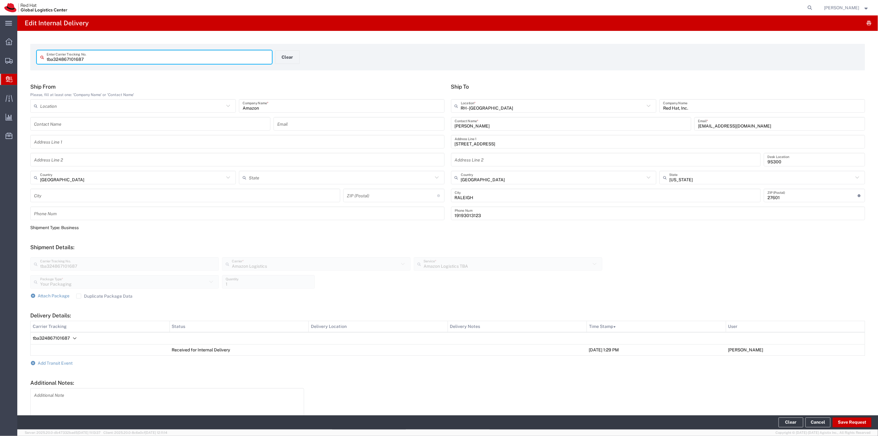
scroll to position [35, 0]
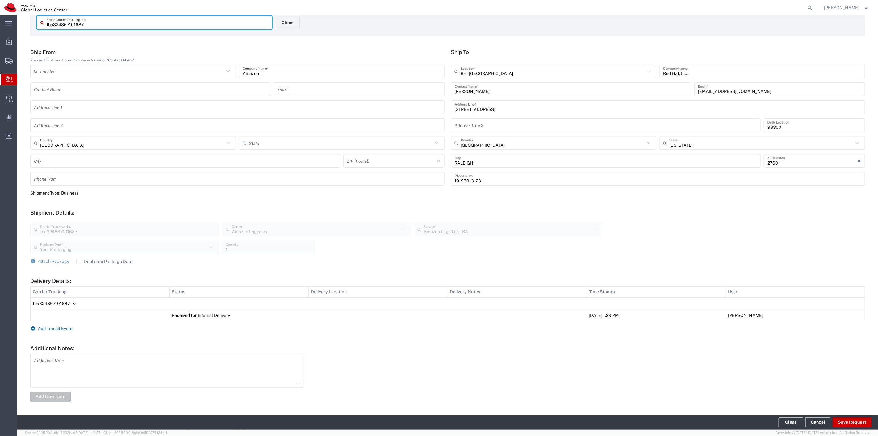
click at [59, 330] on span "Add Transit Event" at bounding box center [55, 328] width 35 height 5
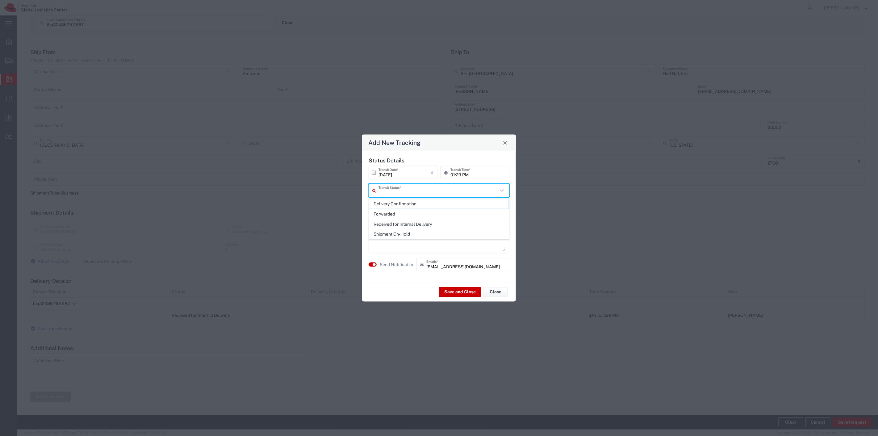
click at [410, 193] on input "text" at bounding box center [437, 190] width 119 height 11
click at [407, 202] on span "Delivery Confirmation" at bounding box center [438, 204] width 139 height 10
type input "Delivery Confirmation"
click at [374, 263] on button "button" at bounding box center [372, 264] width 8 height 4
click at [455, 289] on button "Save and Close" at bounding box center [460, 292] width 42 height 10
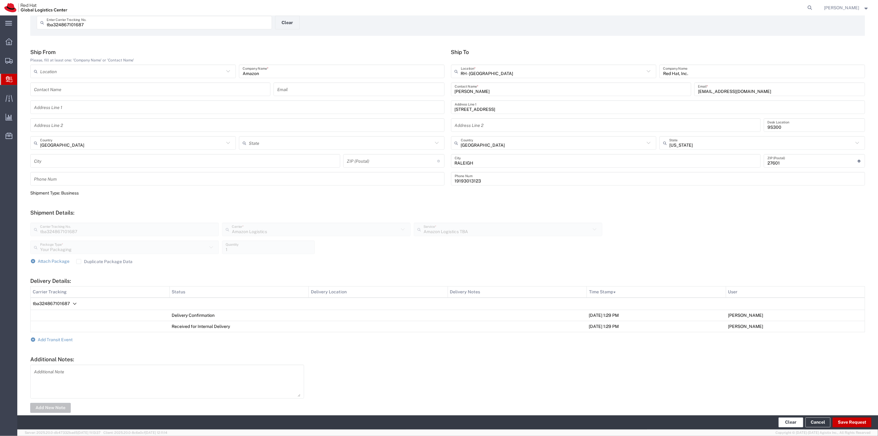
click at [792, 425] on button "Clear" at bounding box center [790, 422] width 25 height 10
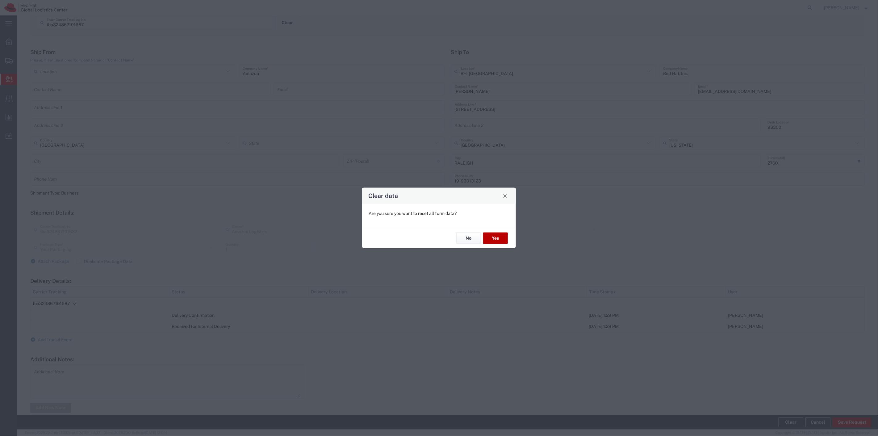
click at [494, 235] on button "Yes" at bounding box center [495, 237] width 25 height 11
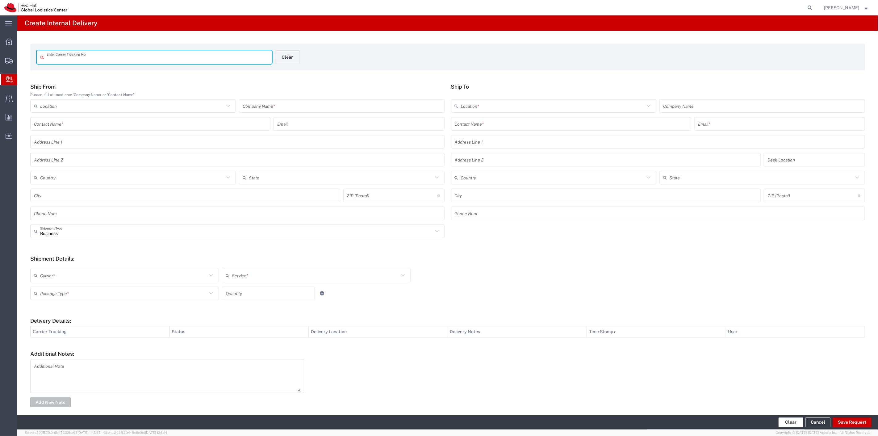
click at [794, 424] on button "Clear" at bounding box center [790, 422] width 25 height 10
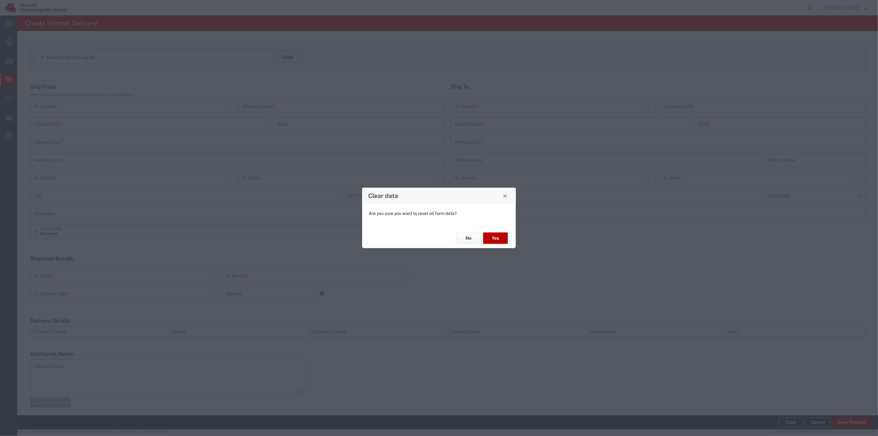
click at [492, 242] on button "Yes" at bounding box center [495, 237] width 25 height 11
